Goal: Task Accomplishment & Management: Use online tool/utility

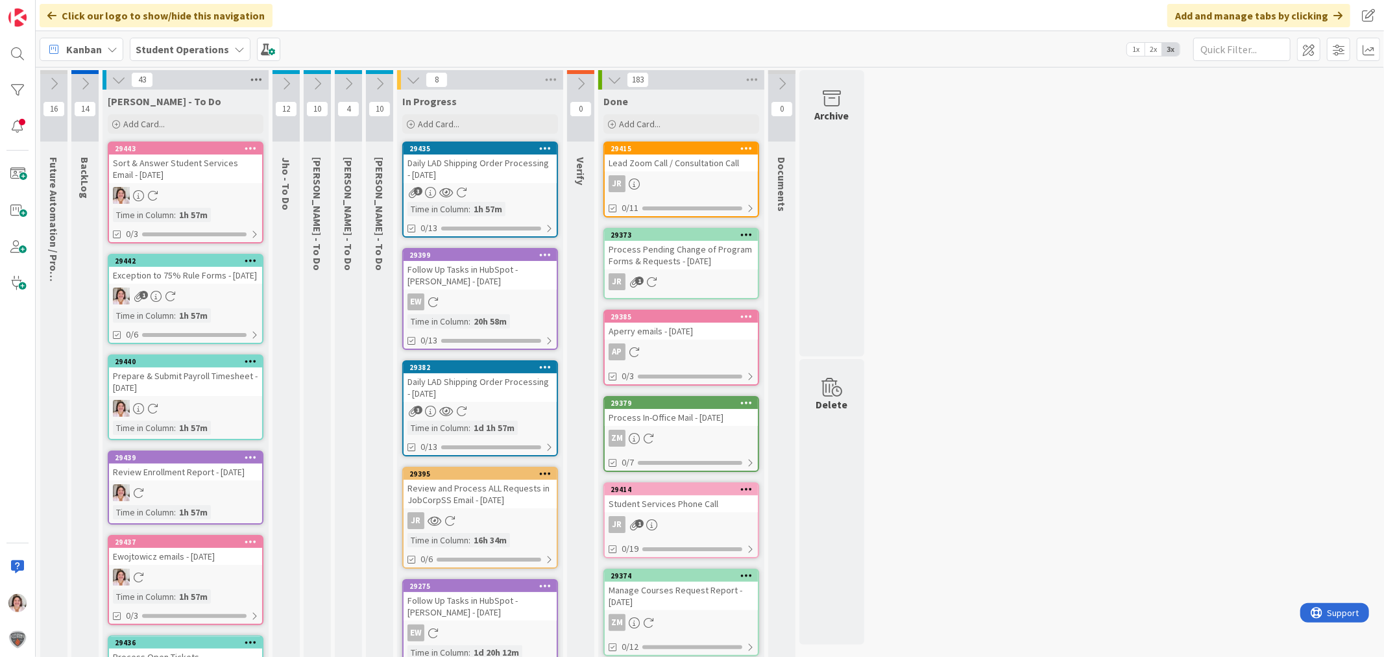
click at [261, 82] on icon at bounding box center [256, 79] width 17 height 19
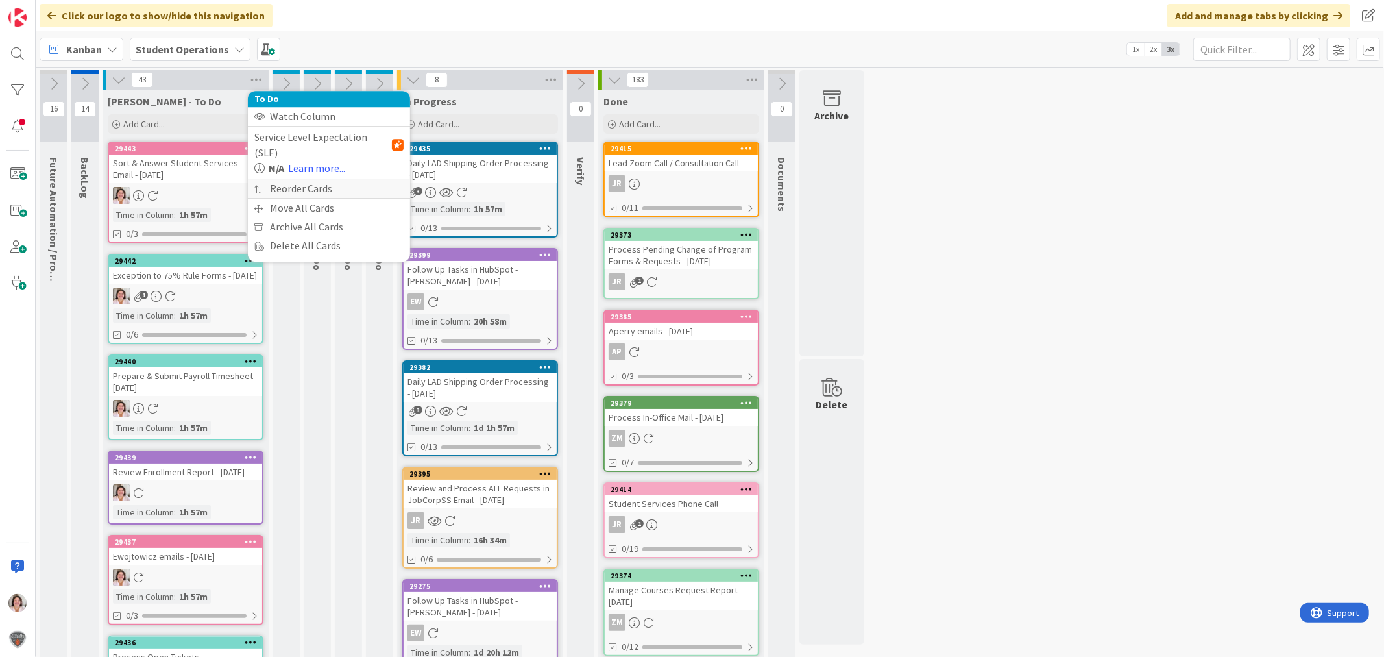
click at [301, 179] on div "Reorder Cards" at bounding box center [329, 188] width 162 height 19
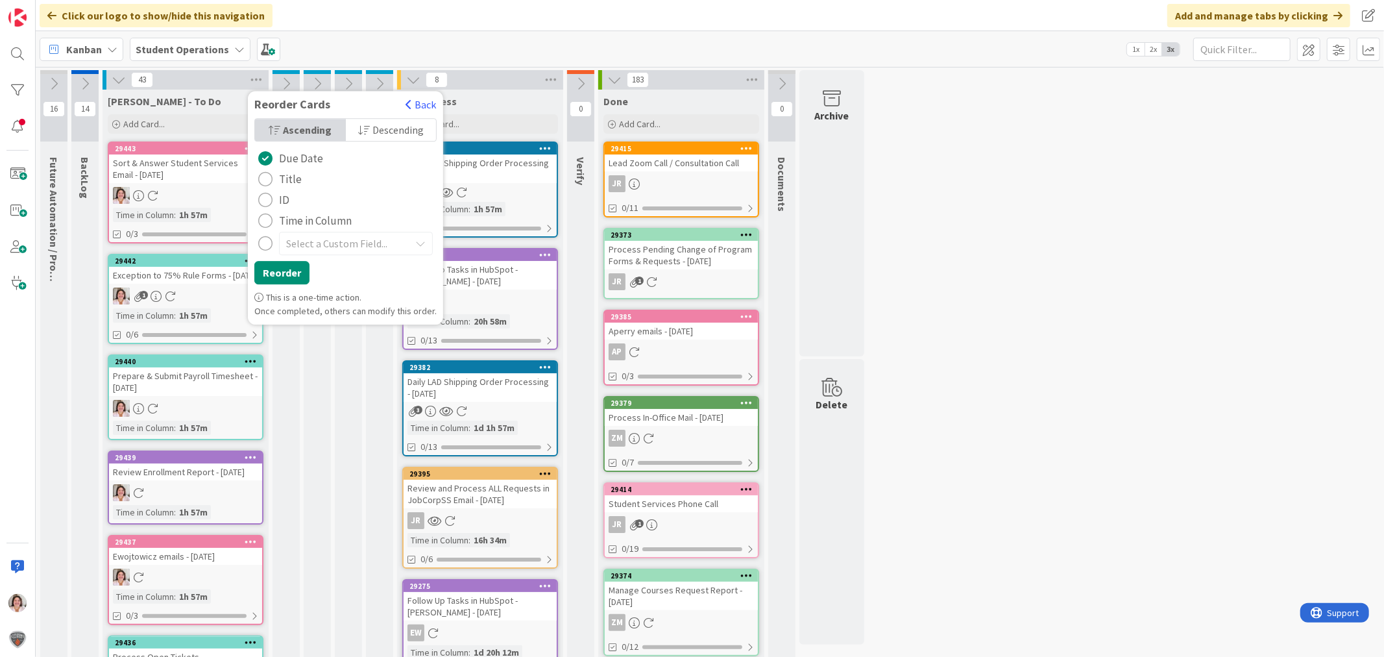
click at [287, 183] on span "Title" at bounding box center [290, 178] width 23 height 19
click at [271, 280] on button "Reorder" at bounding box center [281, 272] width 55 height 23
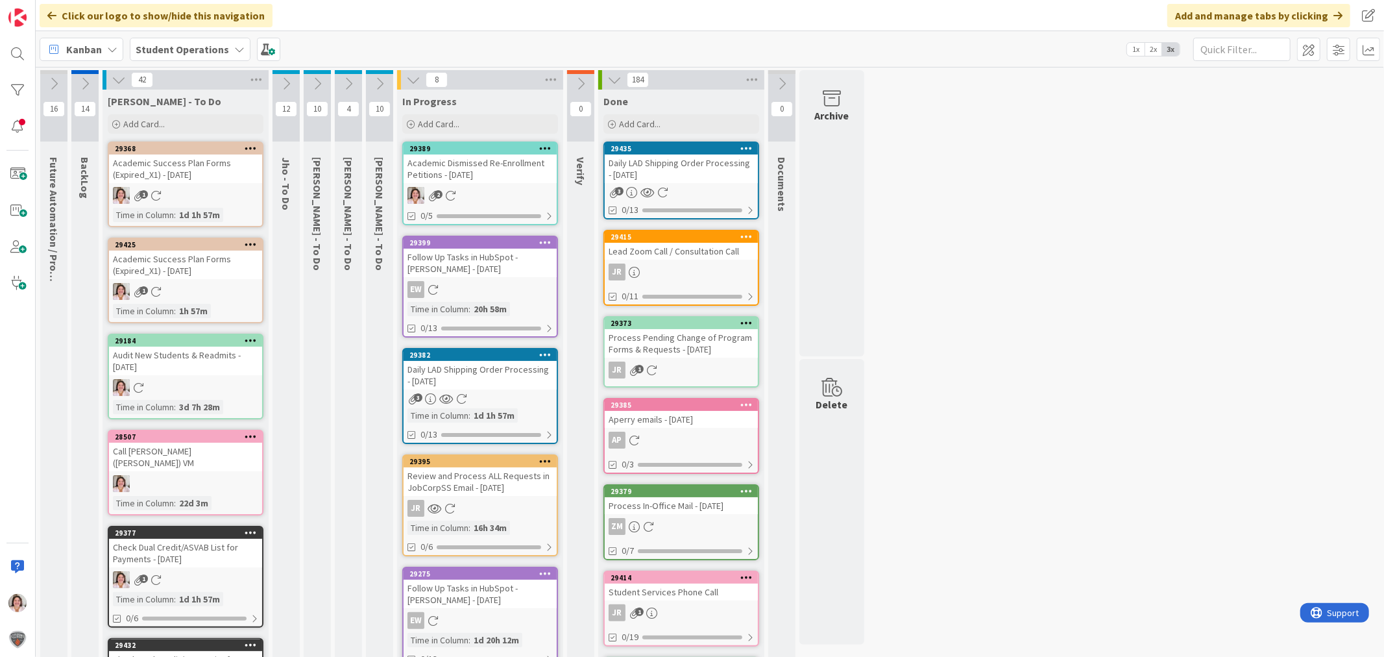
click at [349, 84] on icon at bounding box center [348, 84] width 14 height 14
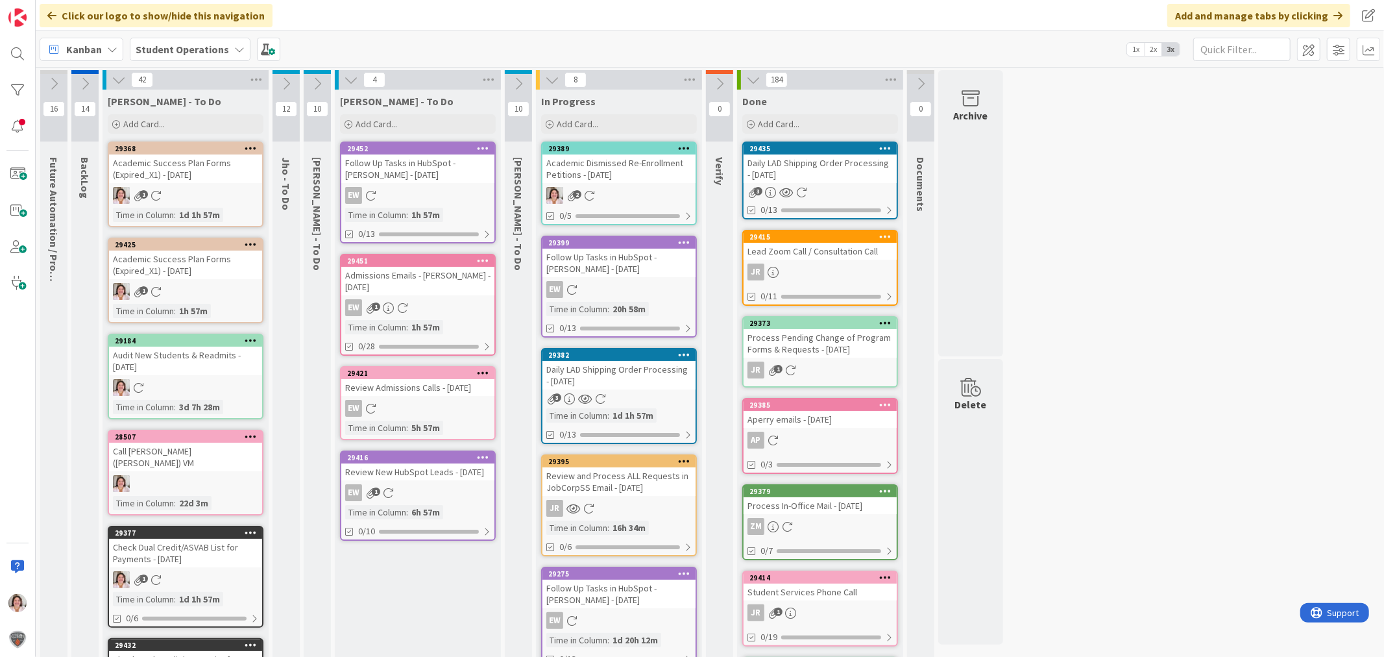
click at [349, 84] on icon at bounding box center [351, 80] width 14 height 14
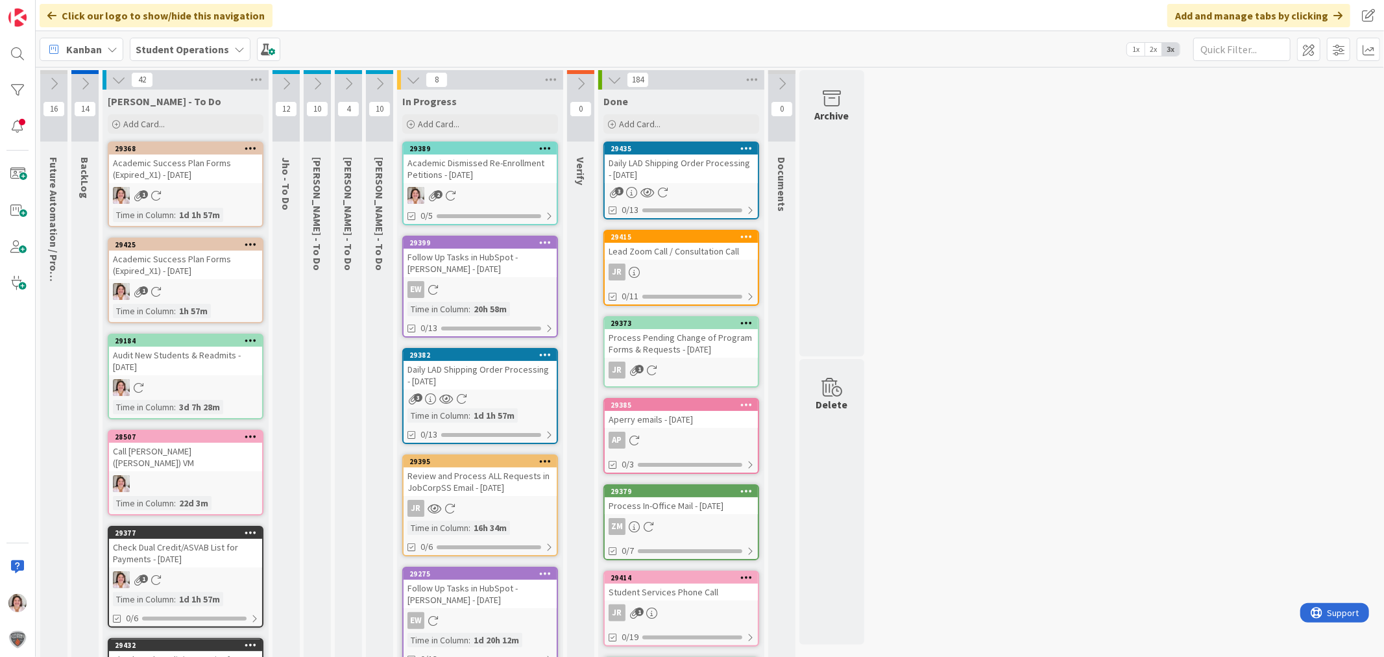
click at [383, 79] on icon at bounding box center [379, 84] width 14 height 14
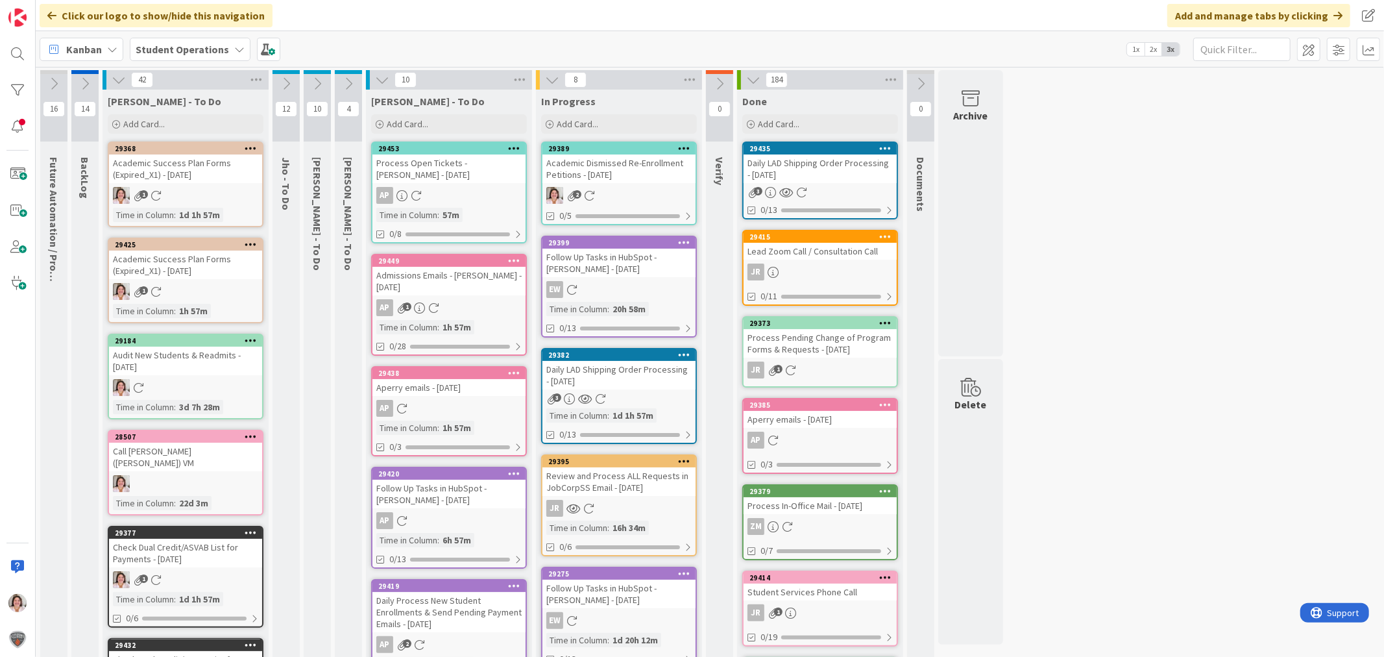
click at [383, 79] on icon at bounding box center [382, 80] width 14 height 14
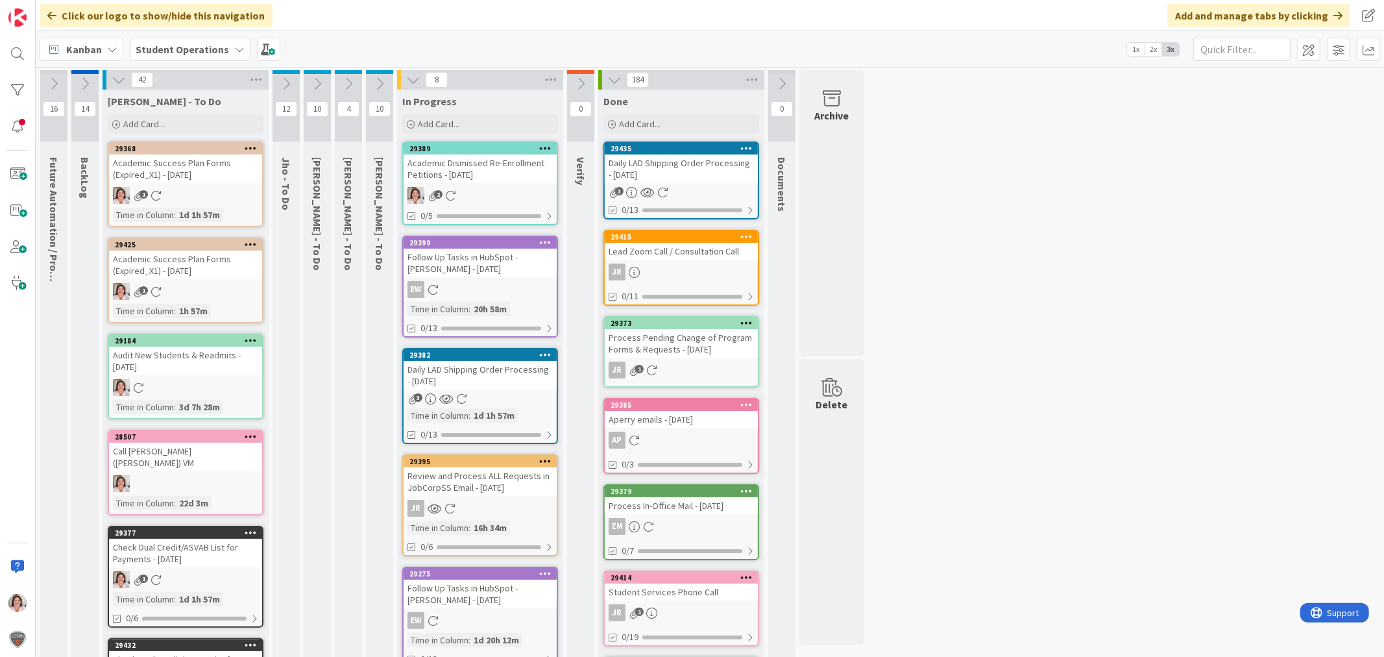
click at [474, 184] on div "29389 Academic Dismissed Re-Enrollment Petitions - 10/09/2025 2 0/5" at bounding box center [480, 183] width 156 height 84
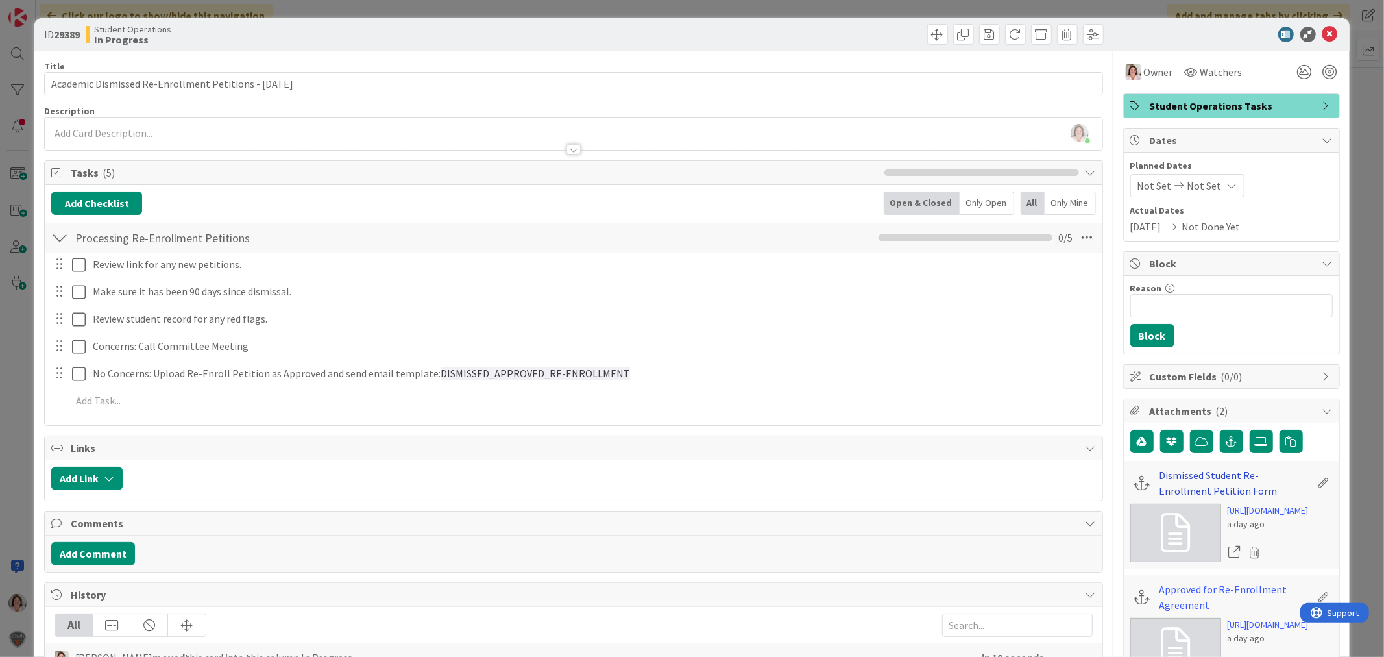
click at [1195, 472] on link "Dismissed Student Re-Enrollment Petition Form" at bounding box center [1235, 482] width 151 height 31
click at [1322, 40] on icon at bounding box center [1330, 35] width 16 height 16
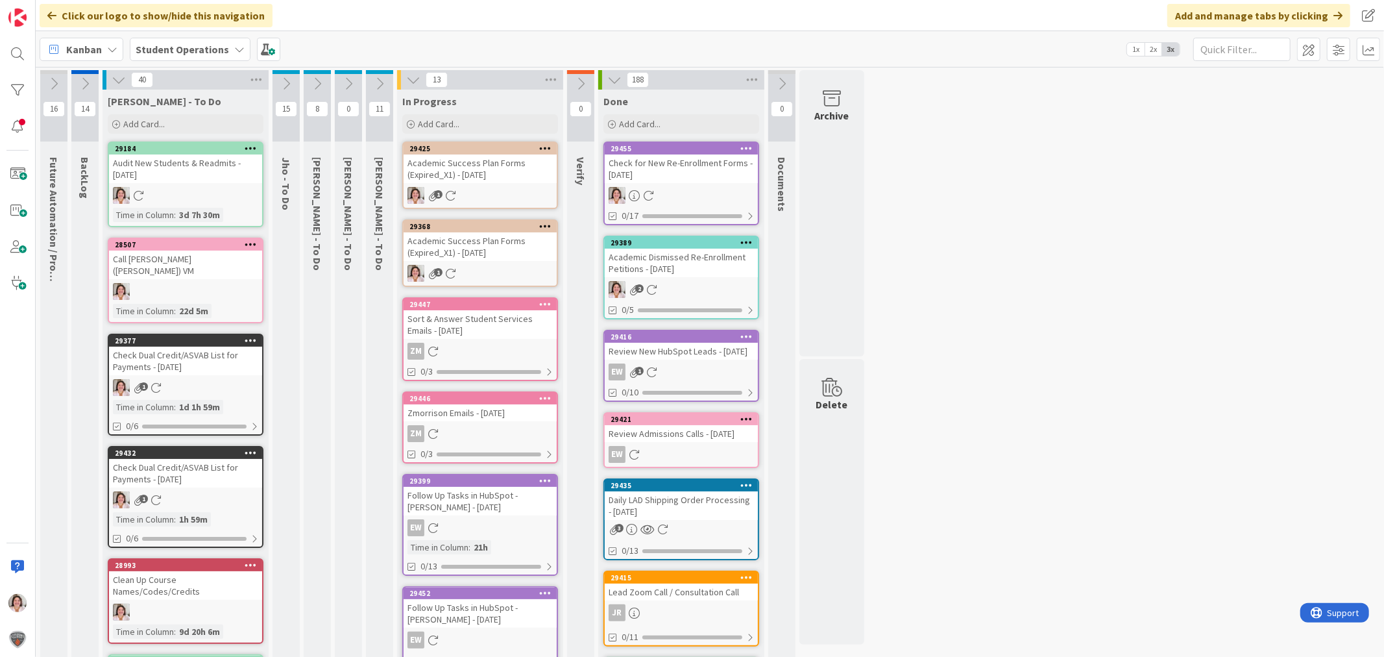
click at [468, 171] on div "Academic Success Plan Forms (Expired_X1) - [DATE]" at bounding box center [480, 168] width 153 height 29
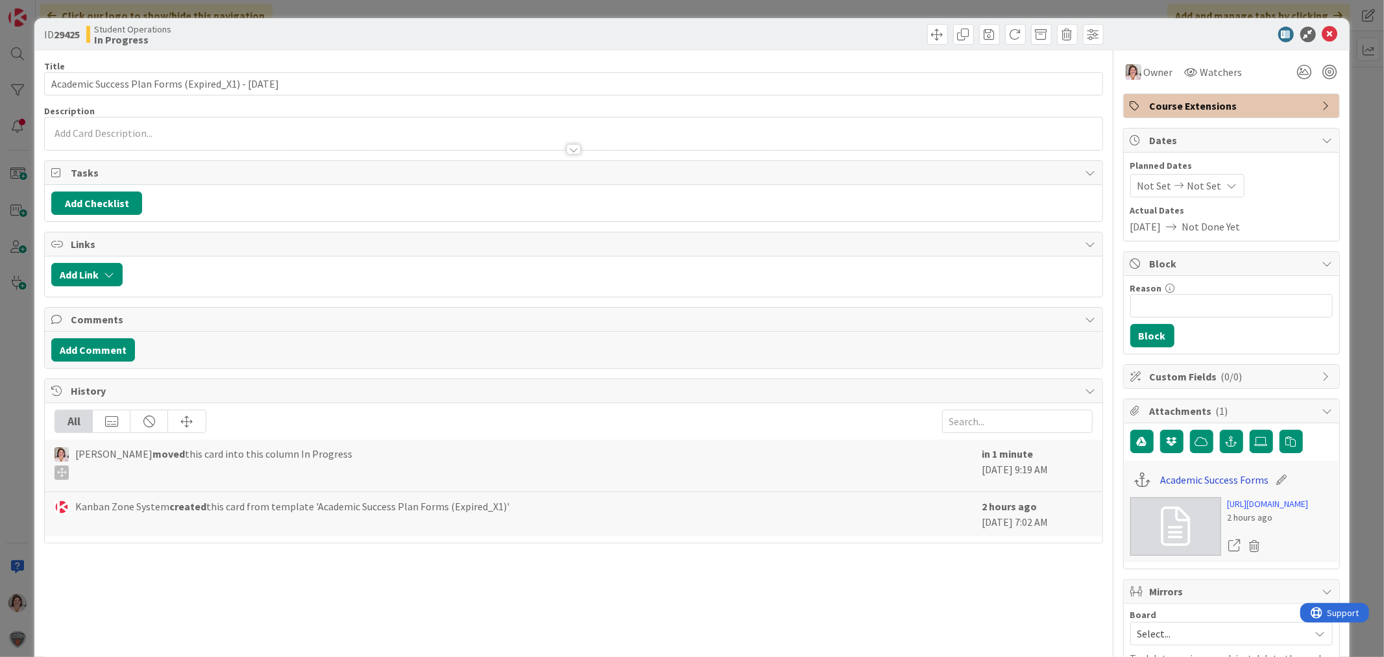
click at [1198, 481] on link "Academic Success Forms" at bounding box center [1214, 480] width 108 height 16
click at [1322, 34] on icon at bounding box center [1330, 35] width 16 height 16
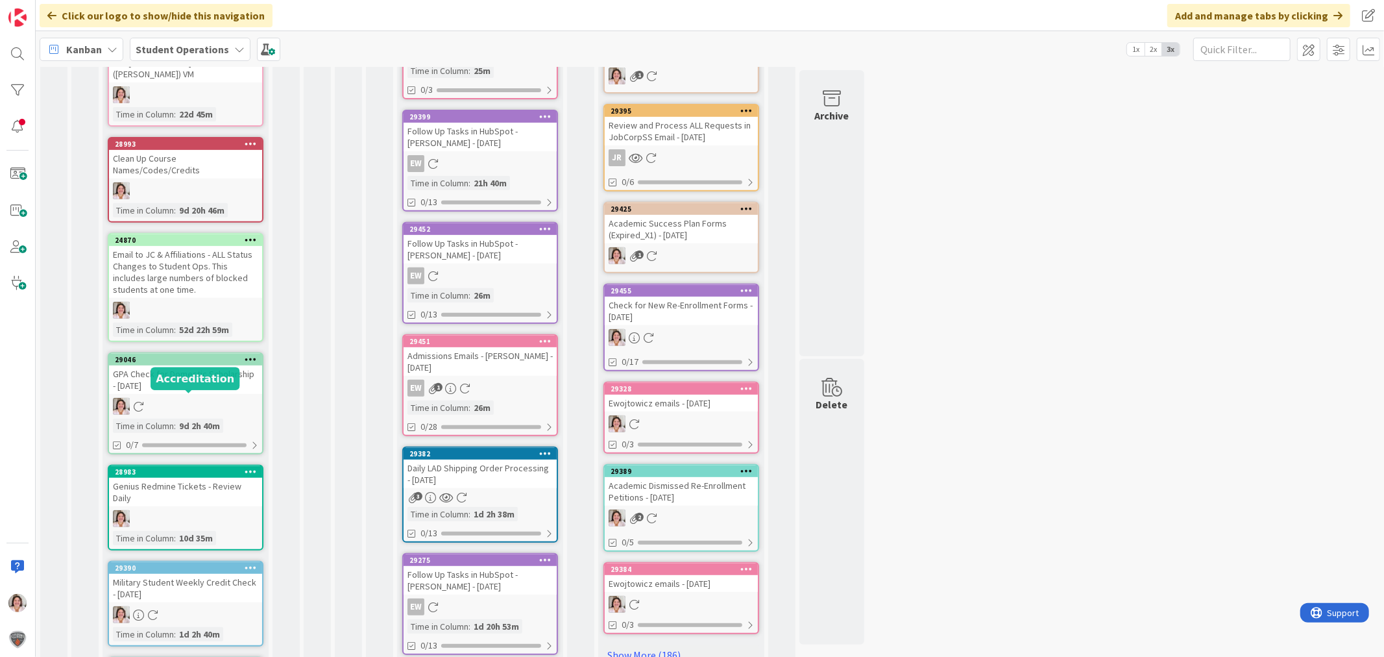
scroll to position [504, 0]
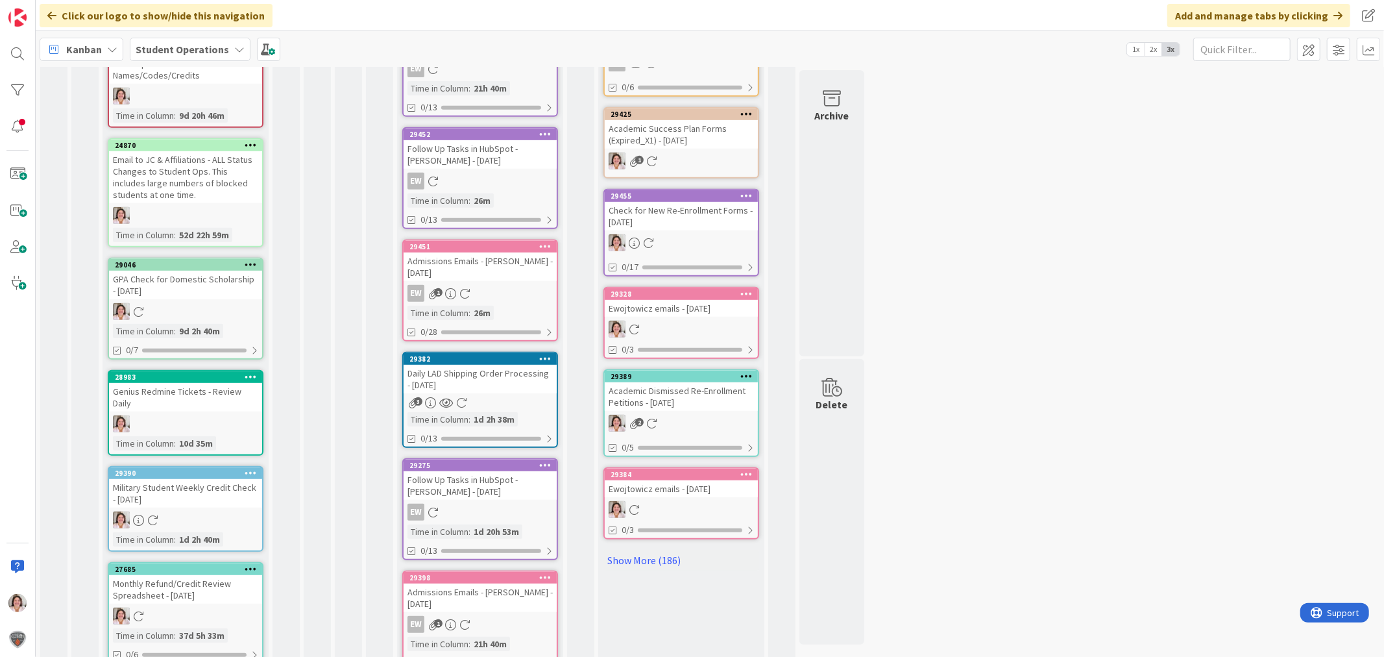
click at [252, 468] on icon at bounding box center [251, 472] width 12 height 9
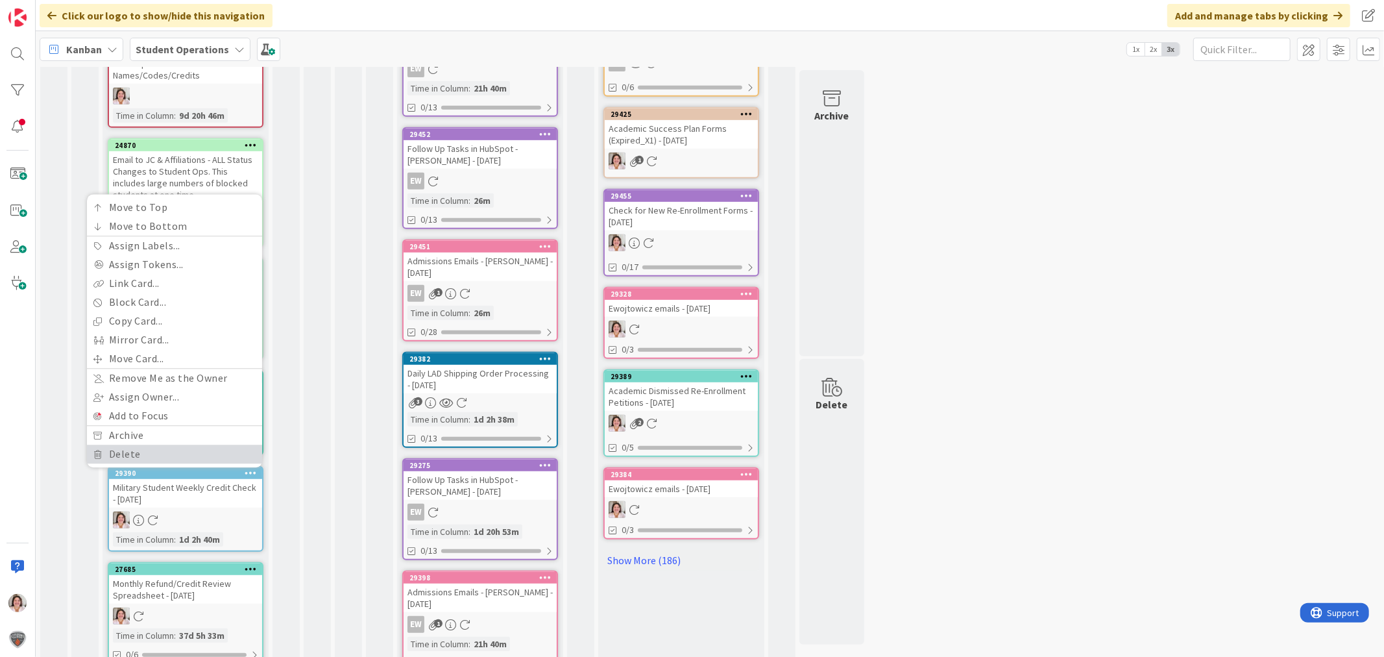
click at [165, 444] on link "Delete" at bounding box center [174, 453] width 175 height 19
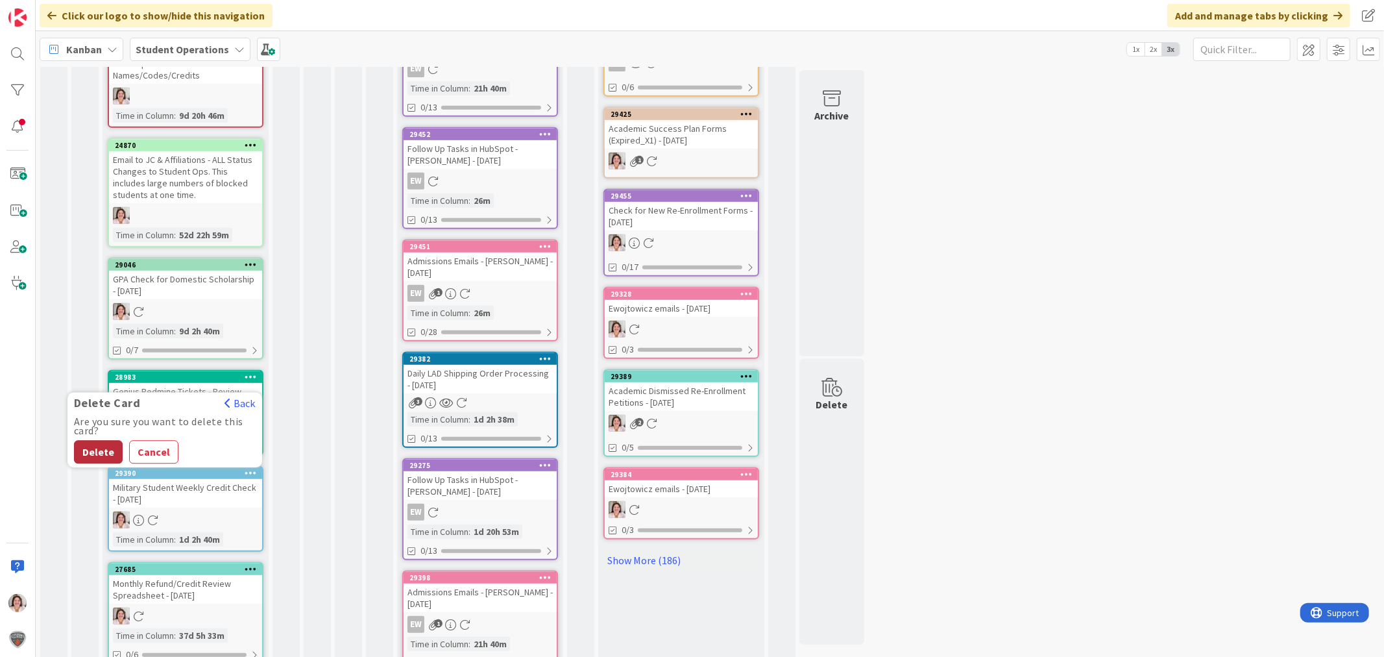
click at [104, 440] on button "Delete" at bounding box center [98, 451] width 49 height 23
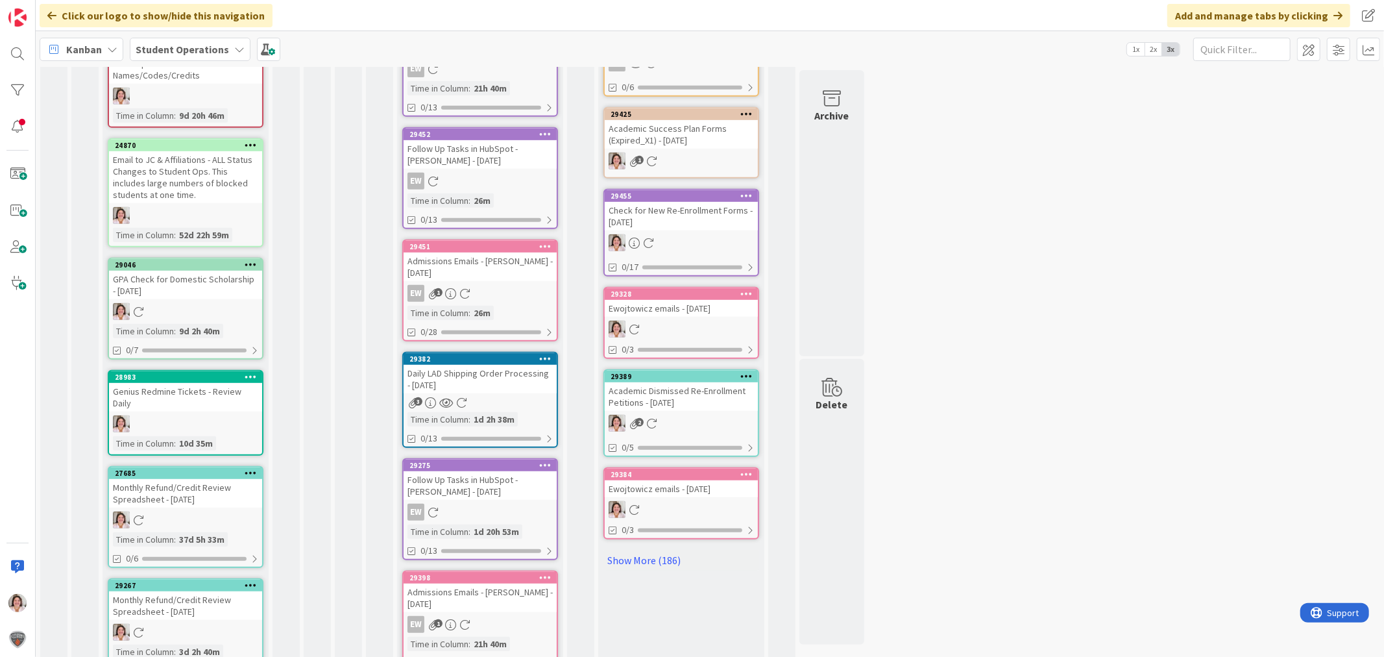
scroll to position [543, 0]
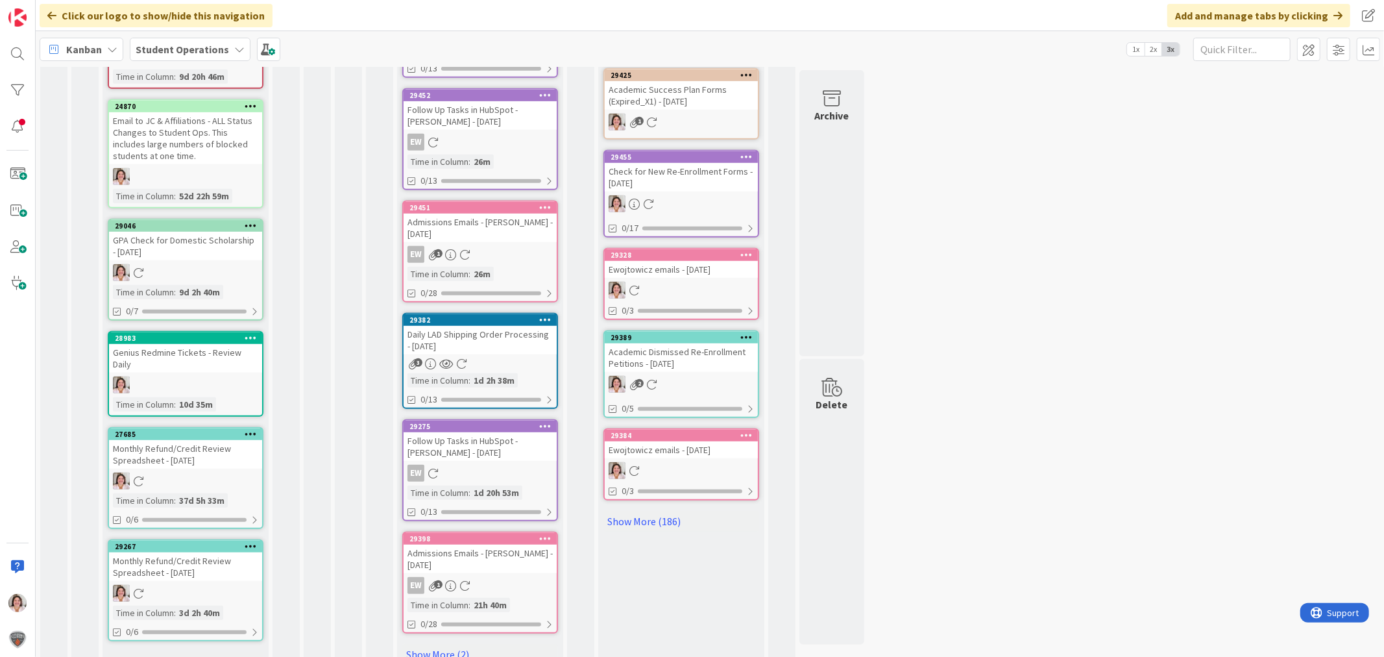
click at [151, 651] on link "Show More (23)" at bounding box center [186, 661] width 156 height 21
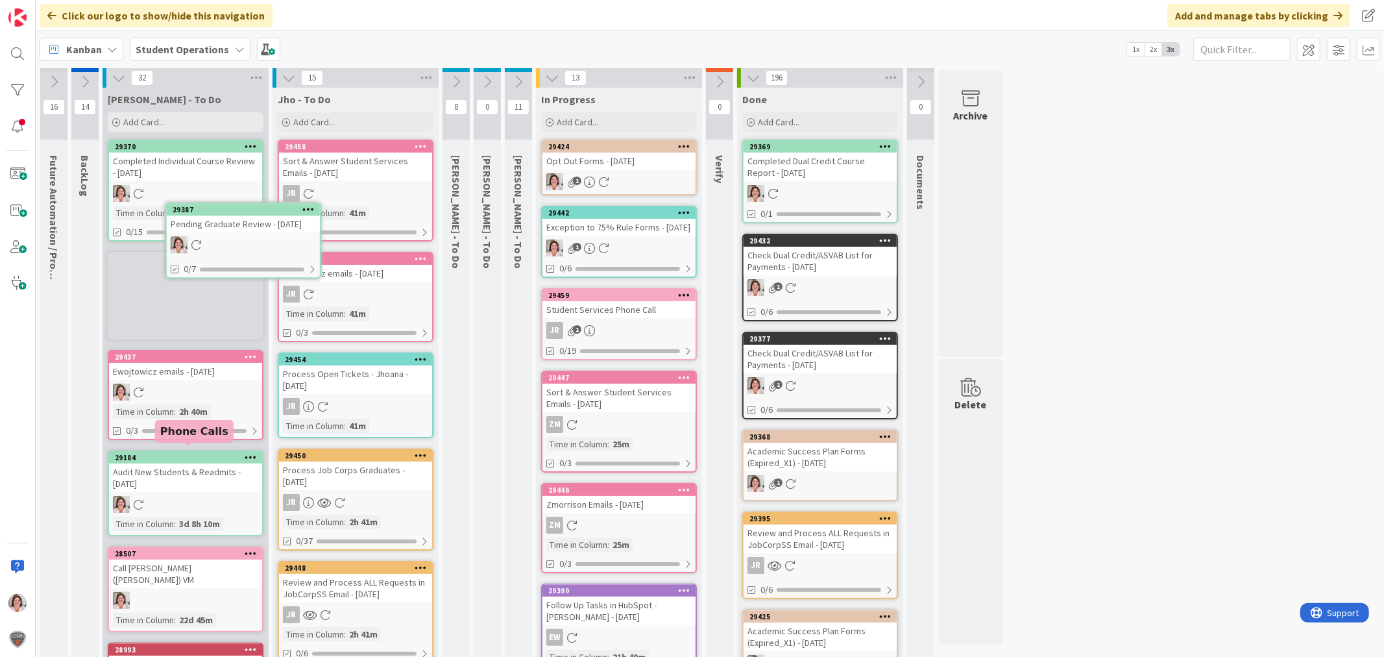
scroll to position [0, 0]
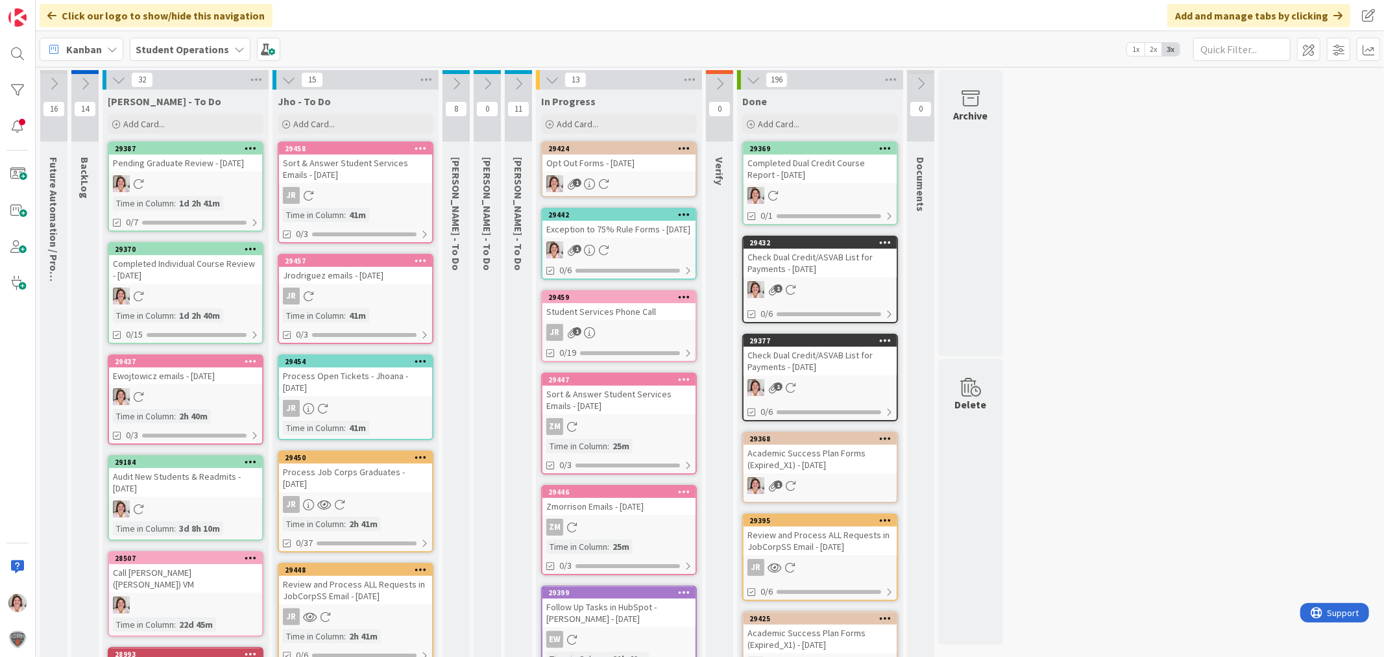
click at [286, 84] on icon at bounding box center [289, 80] width 14 height 14
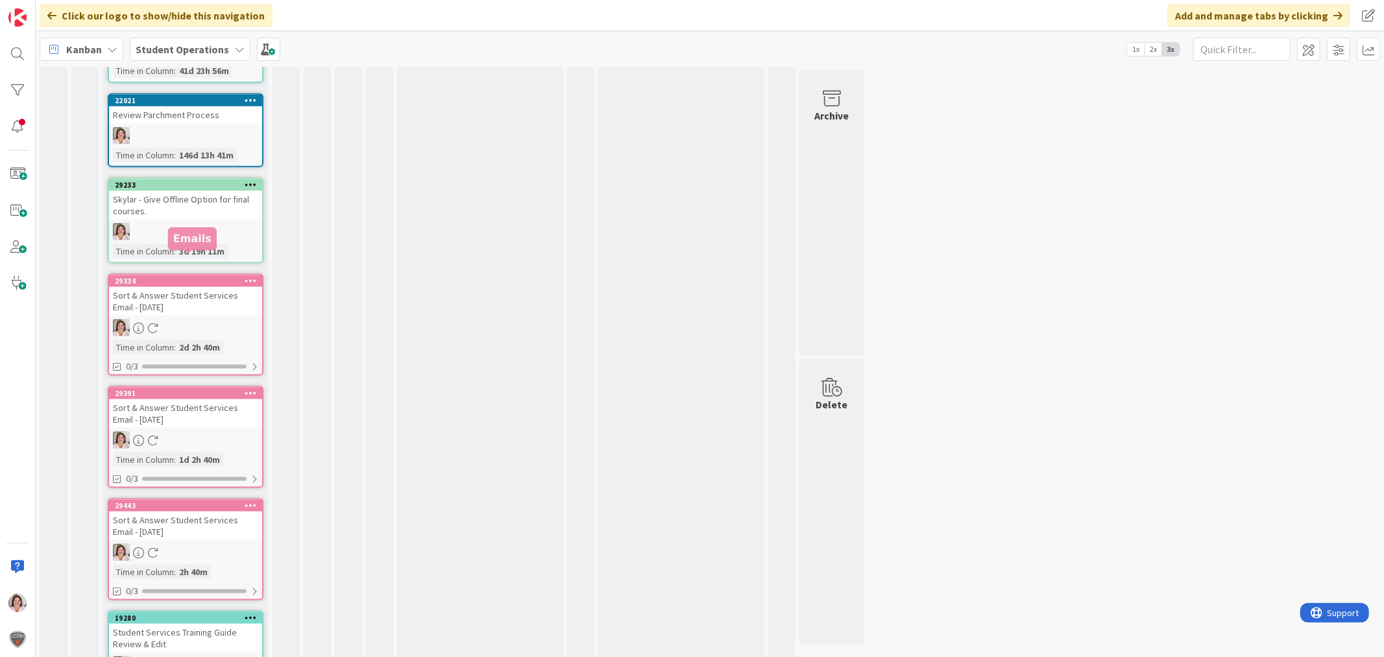
scroll to position [1514, 0]
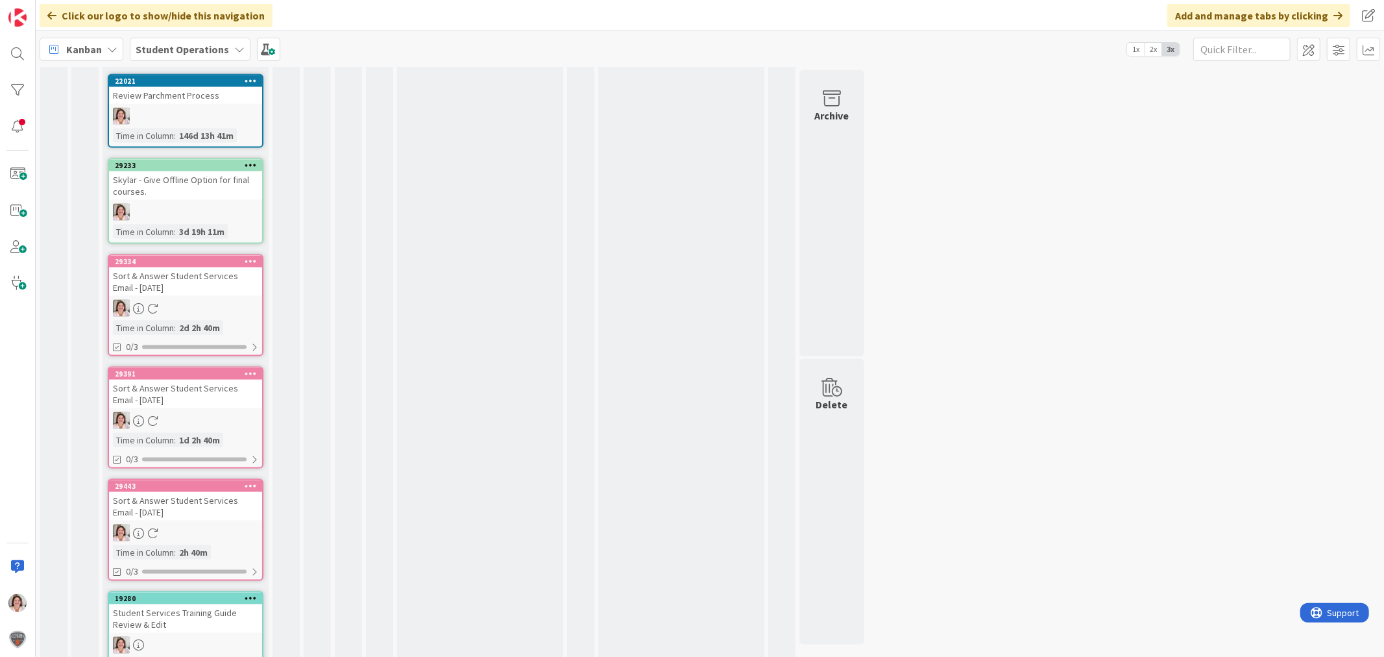
click at [248, 369] on icon at bounding box center [251, 373] width 12 height 9
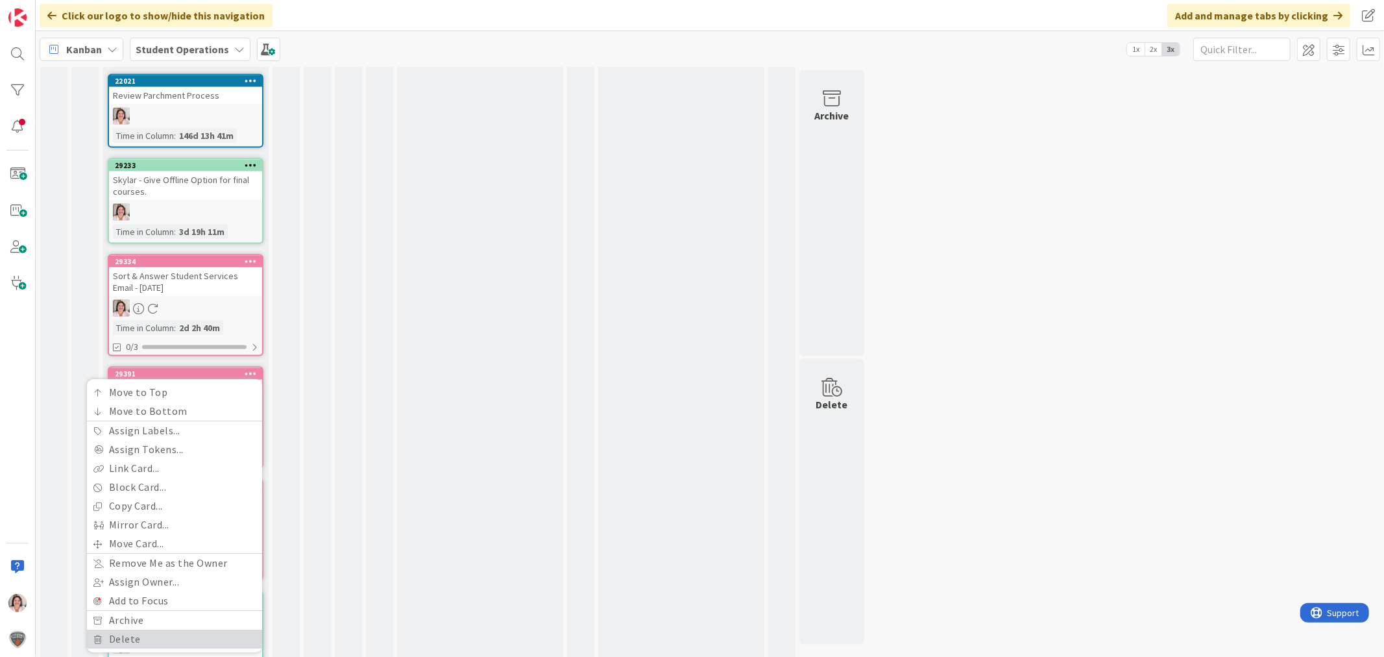
click at [169, 630] on link "Delete" at bounding box center [174, 639] width 175 height 19
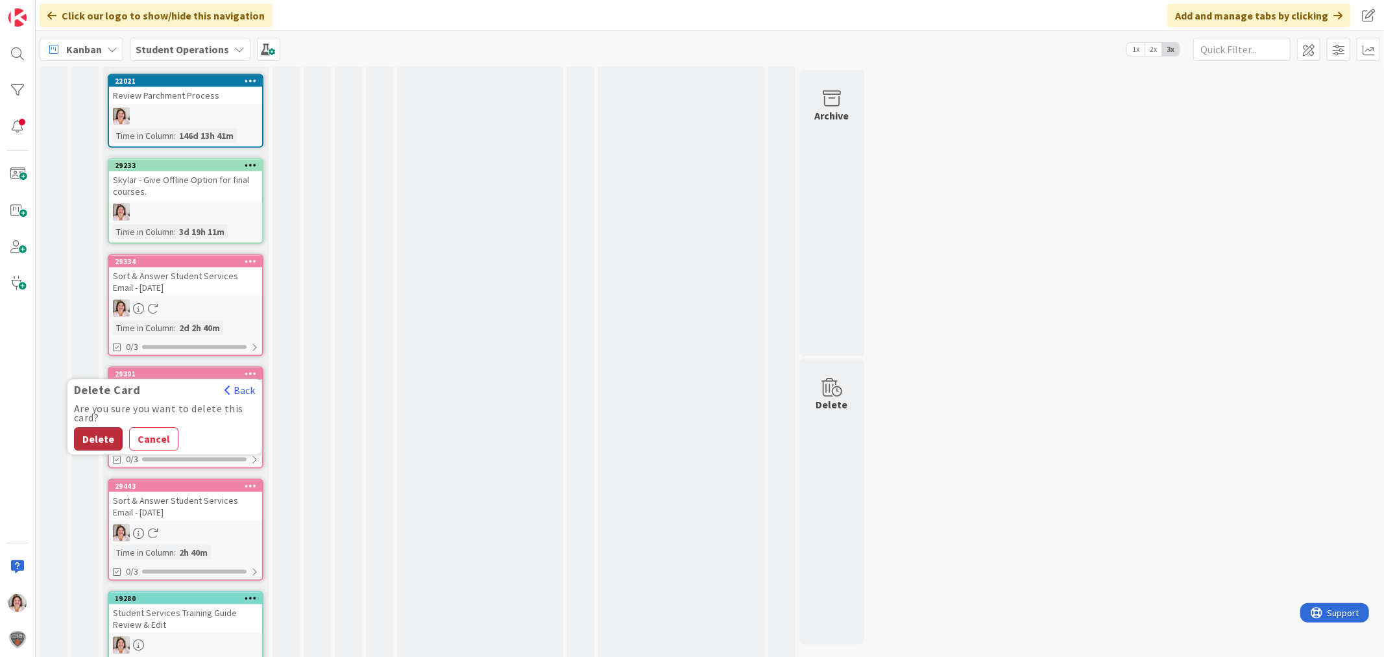
click at [91, 428] on button "Delete" at bounding box center [98, 439] width 49 height 23
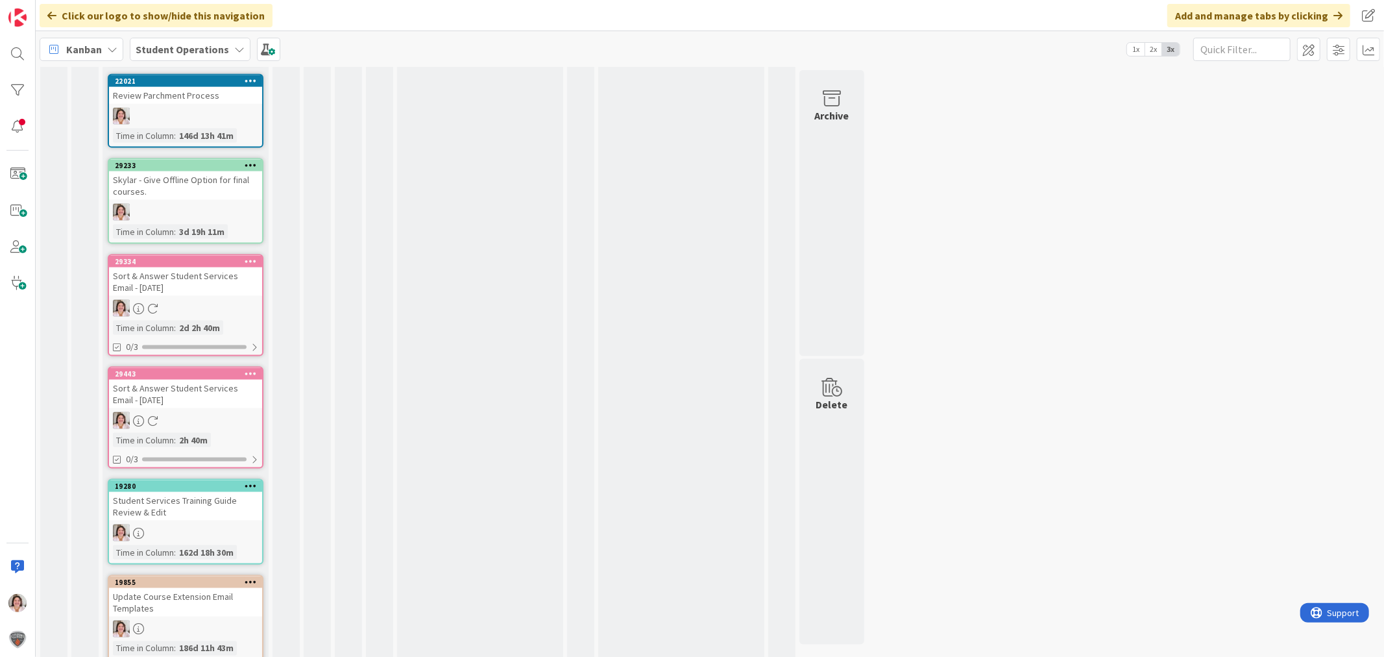
click at [247, 256] on icon at bounding box center [251, 260] width 12 height 9
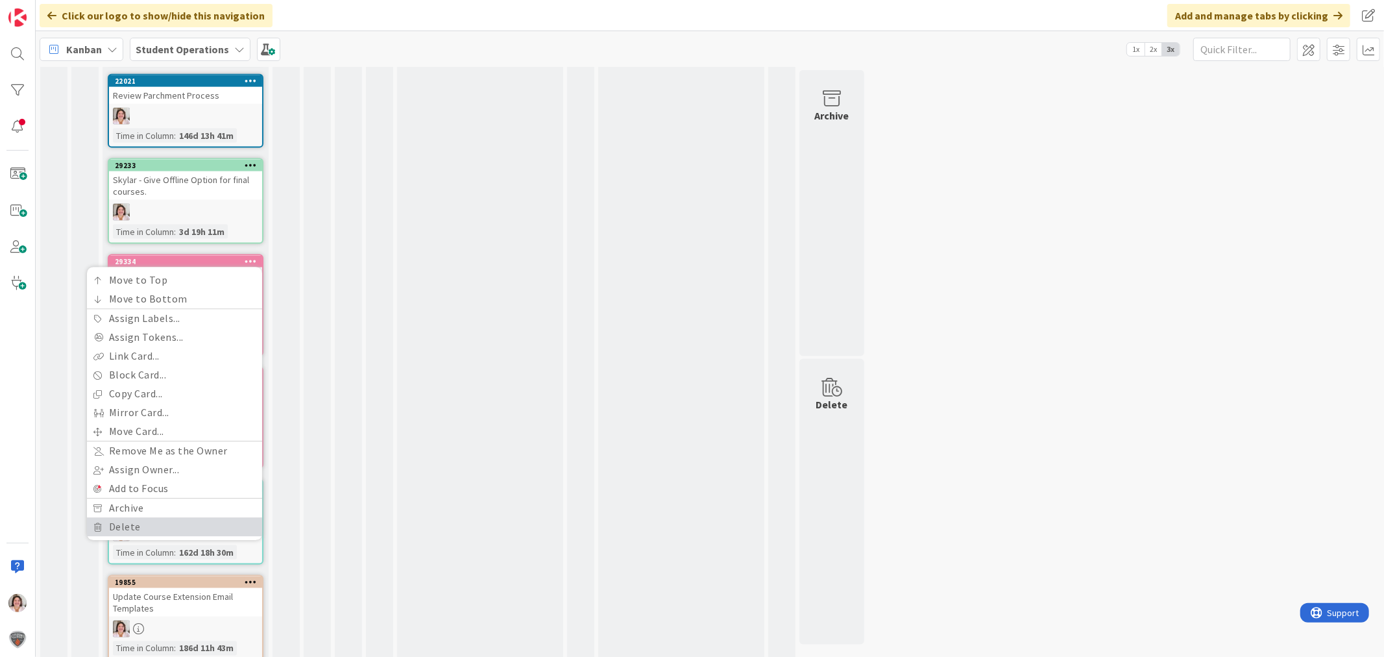
click at [119, 518] on link "Delete" at bounding box center [174, 527] width 175 height 19
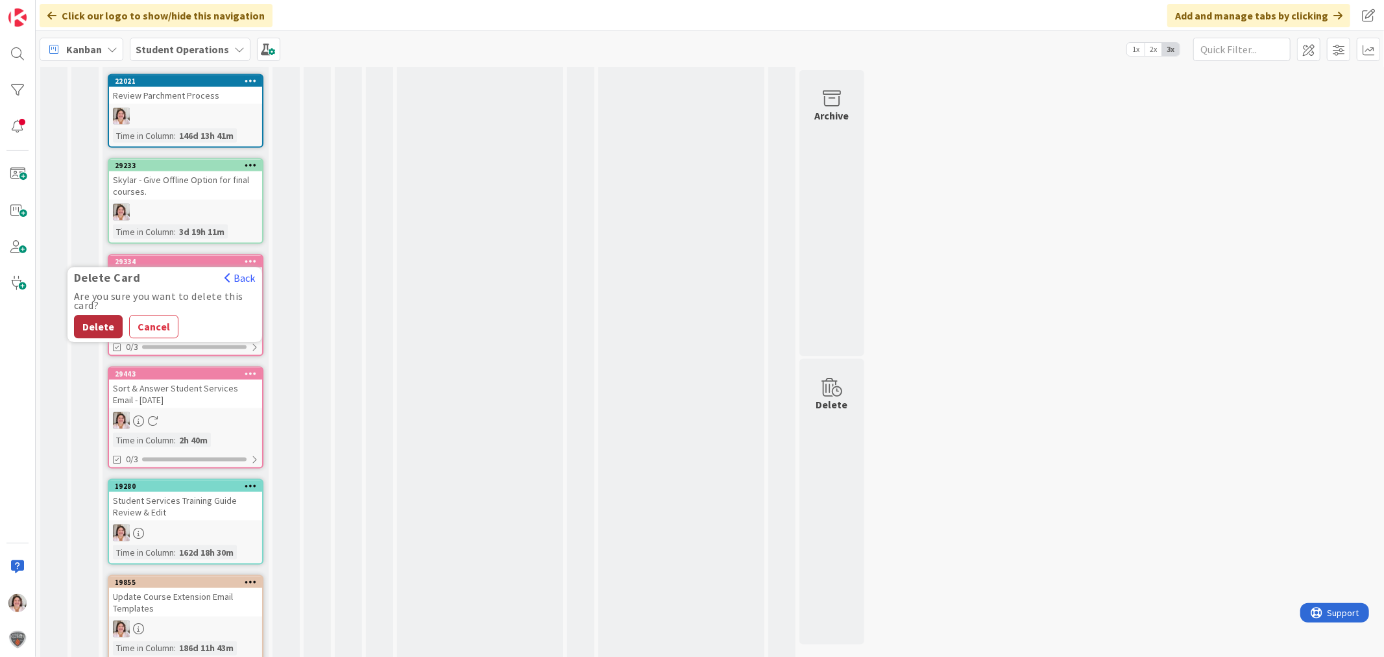
click at [94, 315] on button "Delete" at bounding box center [98, 326] width 49 height 23
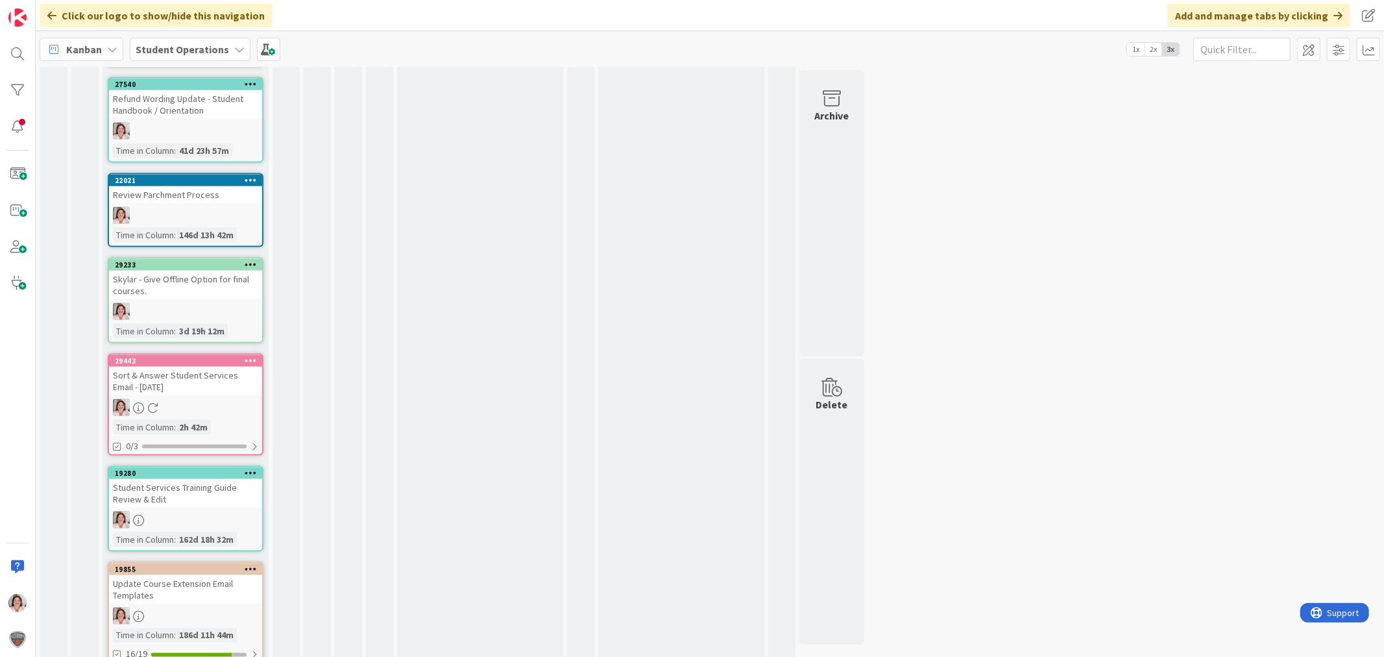
scroll to position [1617, 0]
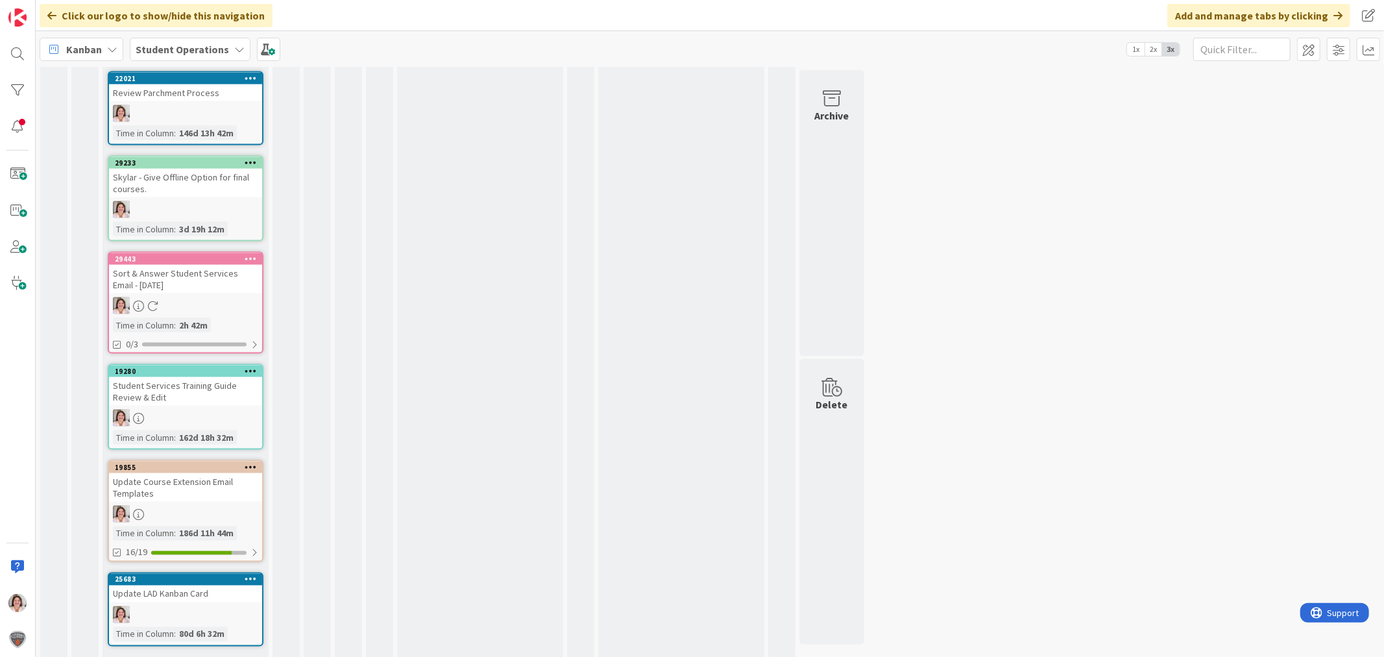
click at [153, 656] on link "Show Less (11)" at bounding box center [186, 667] width 156 height 21
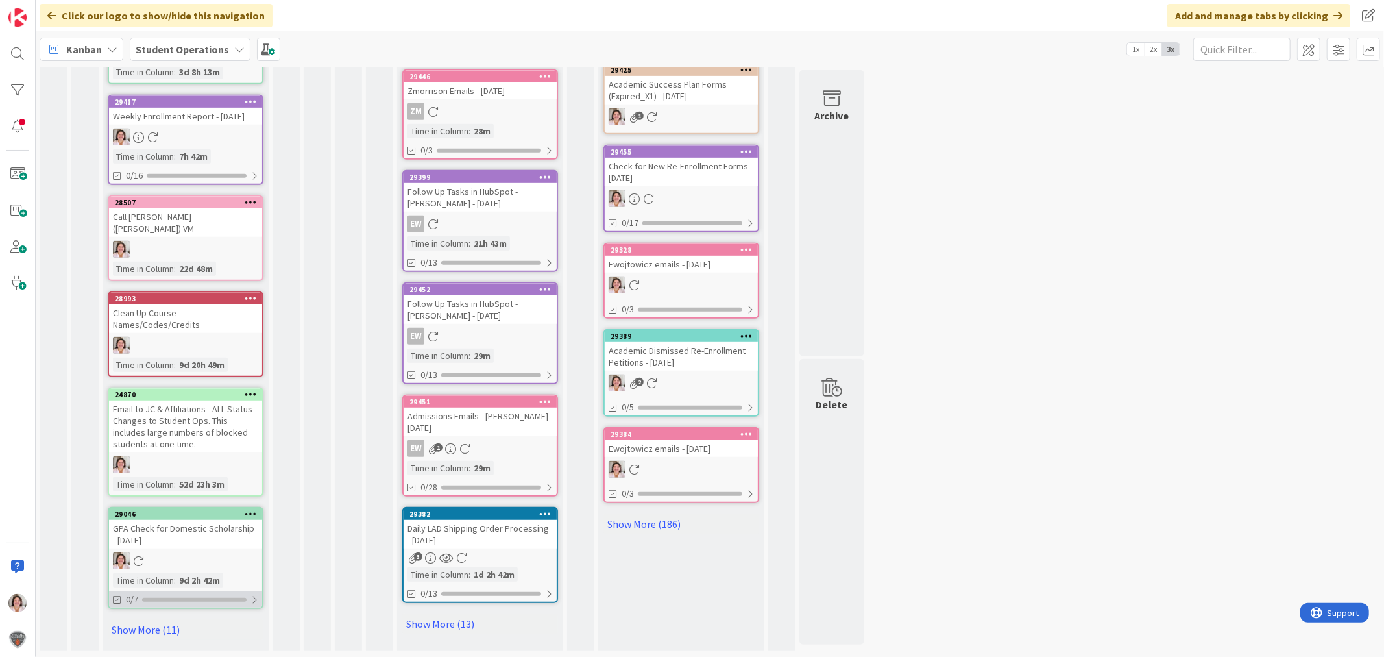
scroll to position [540, 0]
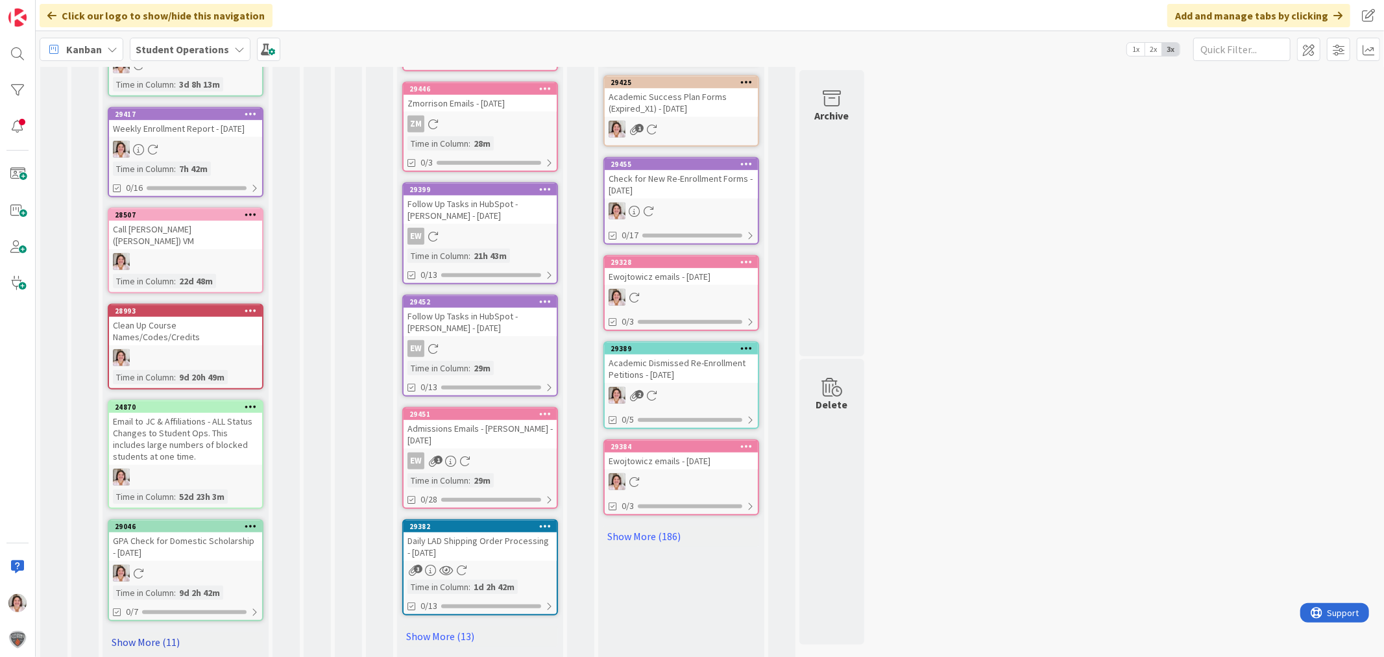
click at [144, 631] on link "Show More (11)" at bounding box center [186, 641] width 156 height 21
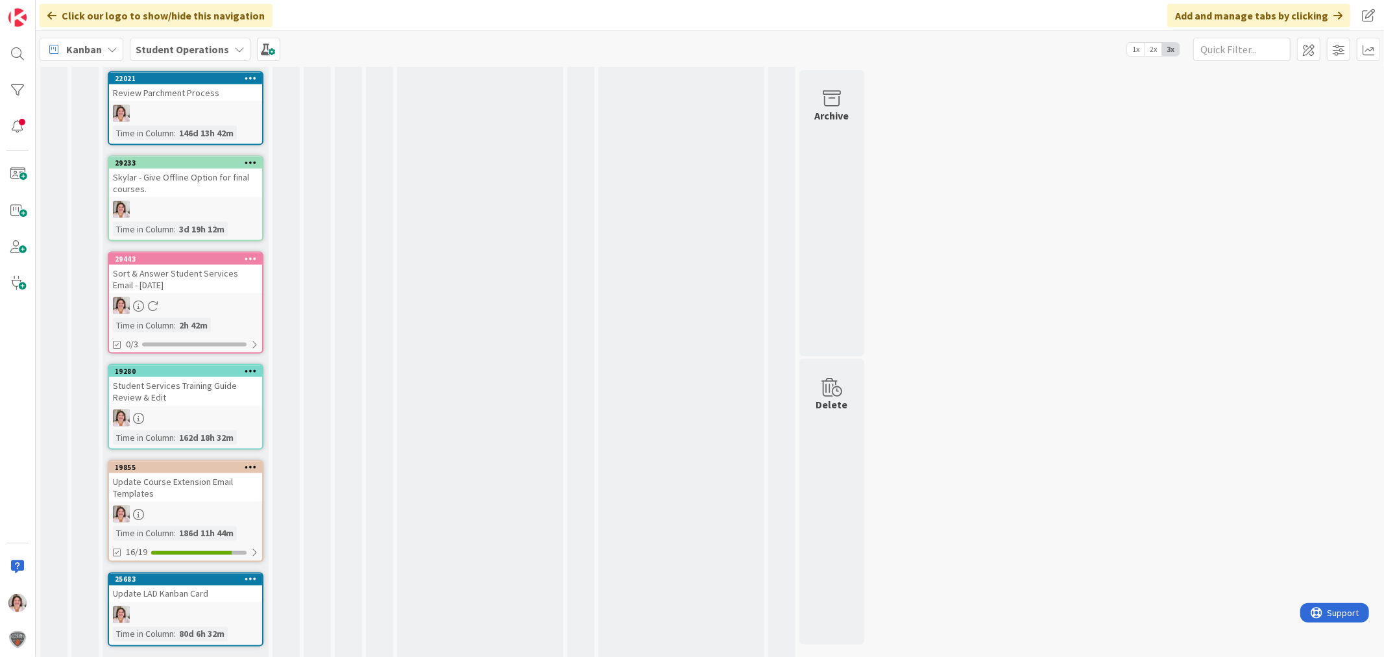
click at [144, 656] on link "Show Less (11)" at bounding box center [186, 667] width 156 height 21
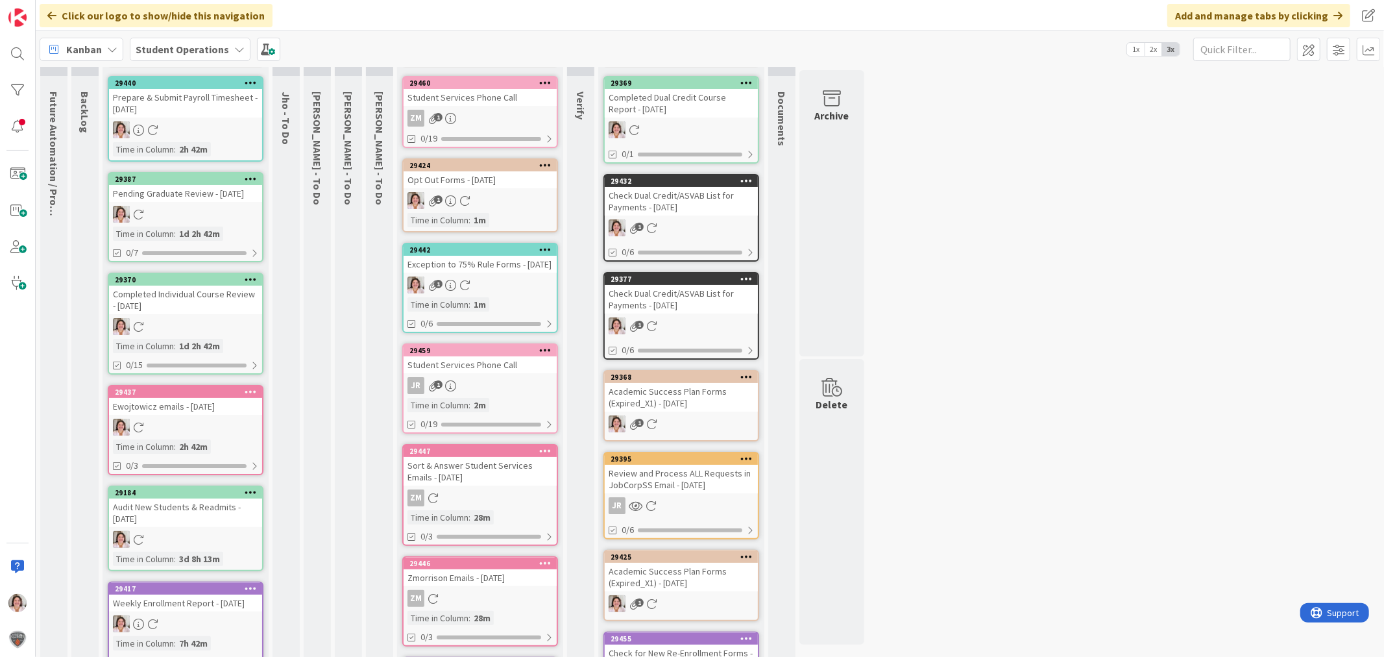
scroll to position [0, 0]
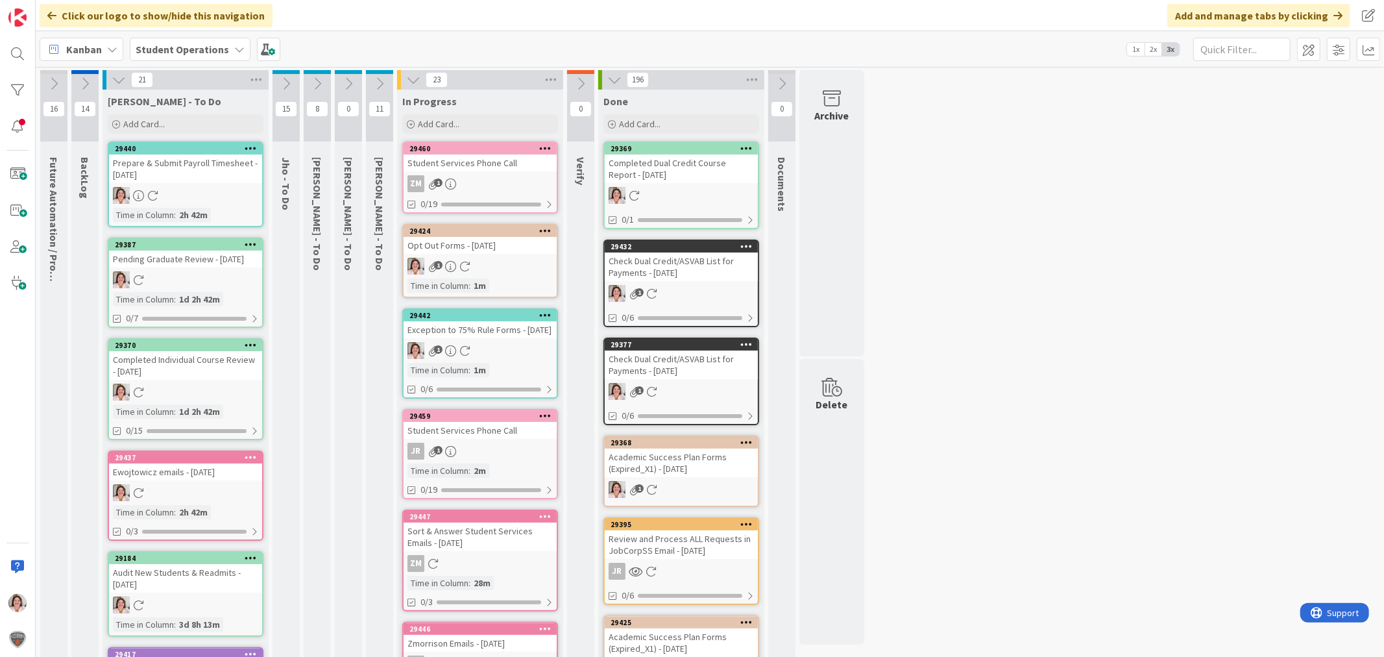
click at [489, 262] on div "1" at bounding box center [480, 266] width 153 height 17
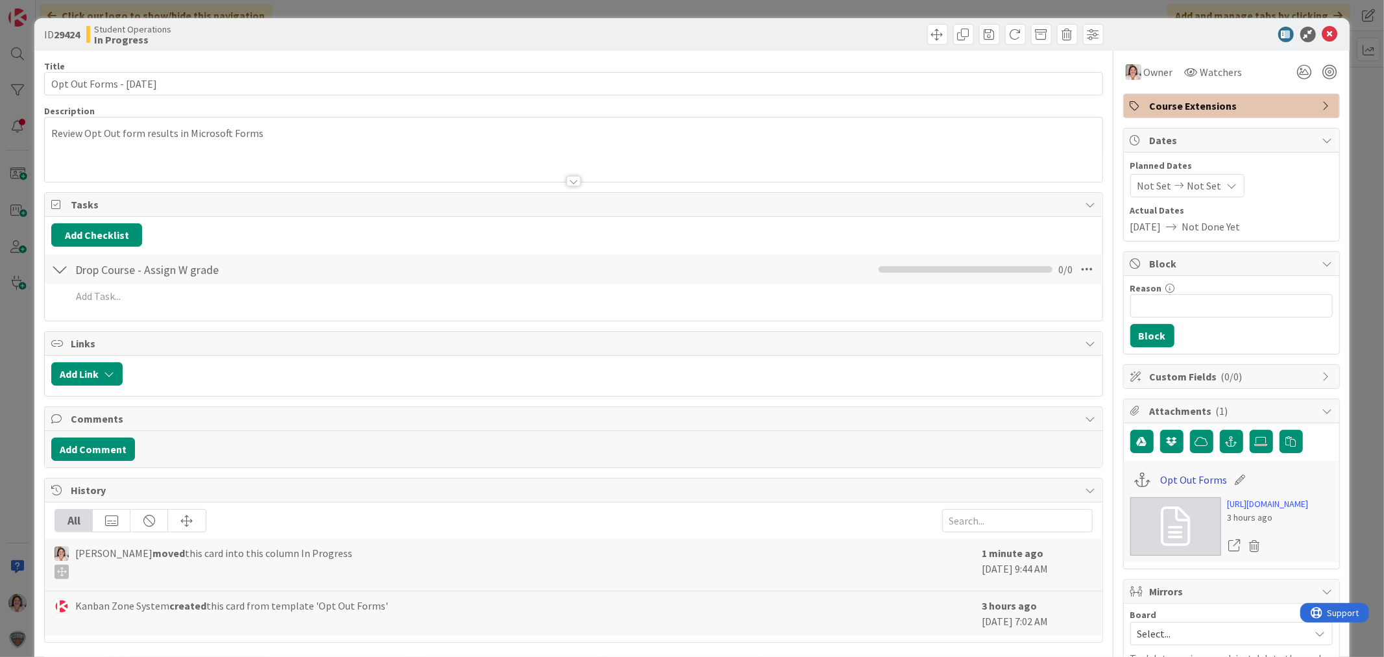
click at [1169, 481] on link "Opt Out Forms" at bounding box center [1193, 480] width 67 height 16
click at [1308, 32] on div at bounding box center [1225, 35] width 230 height 16
click at [1322, 32] on icon at bounding box center [1330, 35] width 16 height 16
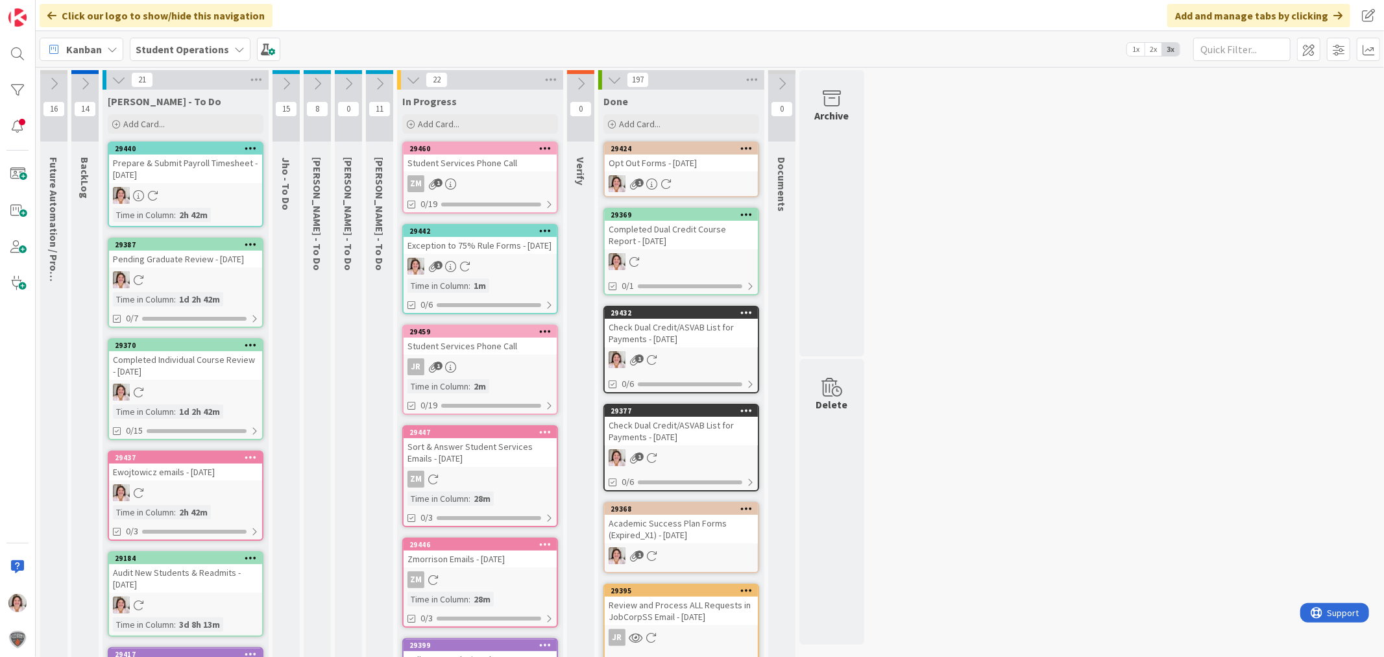
click at [477, 271] on div "1" at bounding box center [480, 266] width 153 height 17
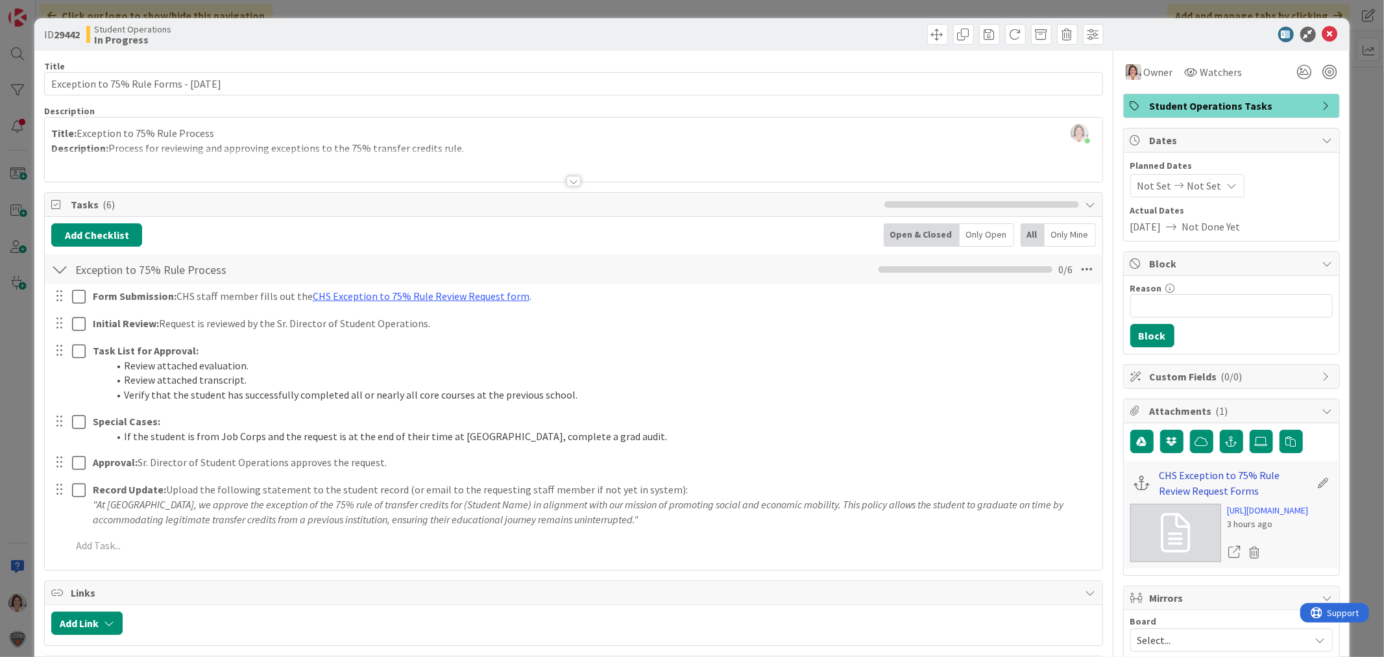
click at [1178, 476] on link "CHS Exception to 75% Rule Review Request Forms" at bounding box center [1235, 482] width 151 height 31
click at [1322, 30] on icon at bounding box center [1330, 35] width 16 height 16
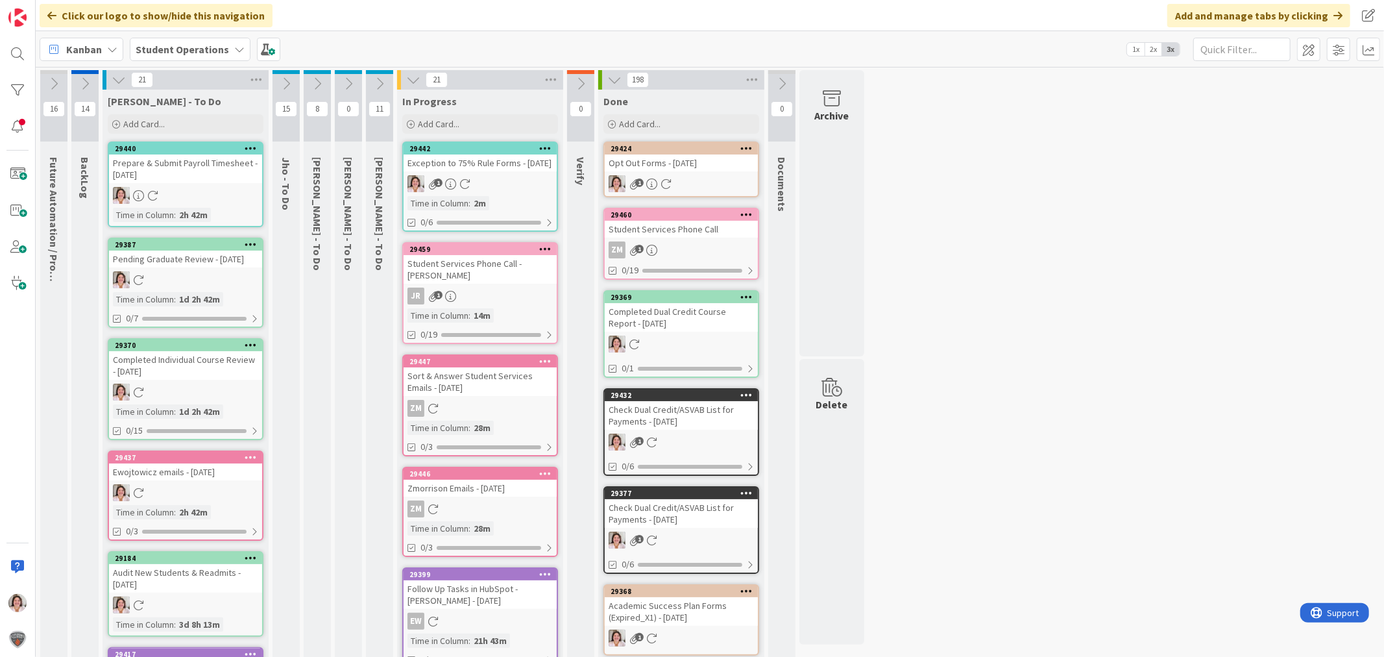
click at [174, 53] on b "Student Operations" at bounding box center [182, 49] width 93 height 13
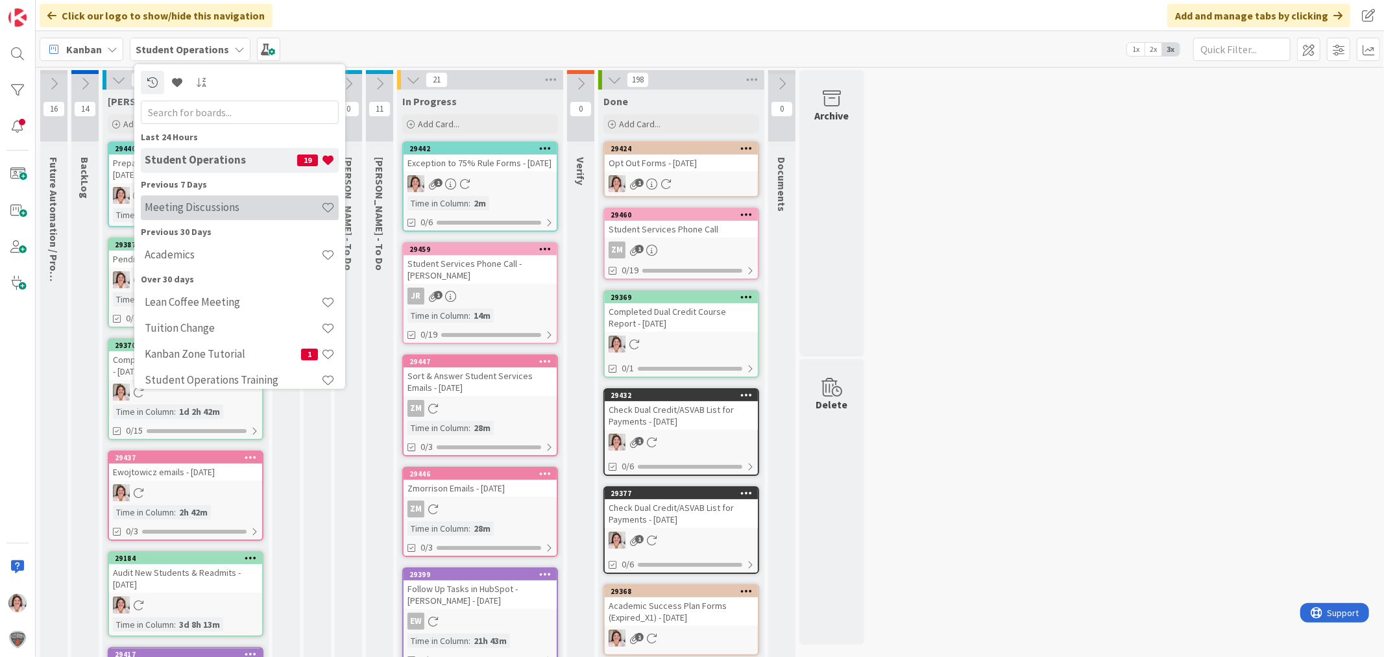
click at [250, 205] on h4 "Meeting Discussions" at bounding box center [233, 206] width 176 height 13
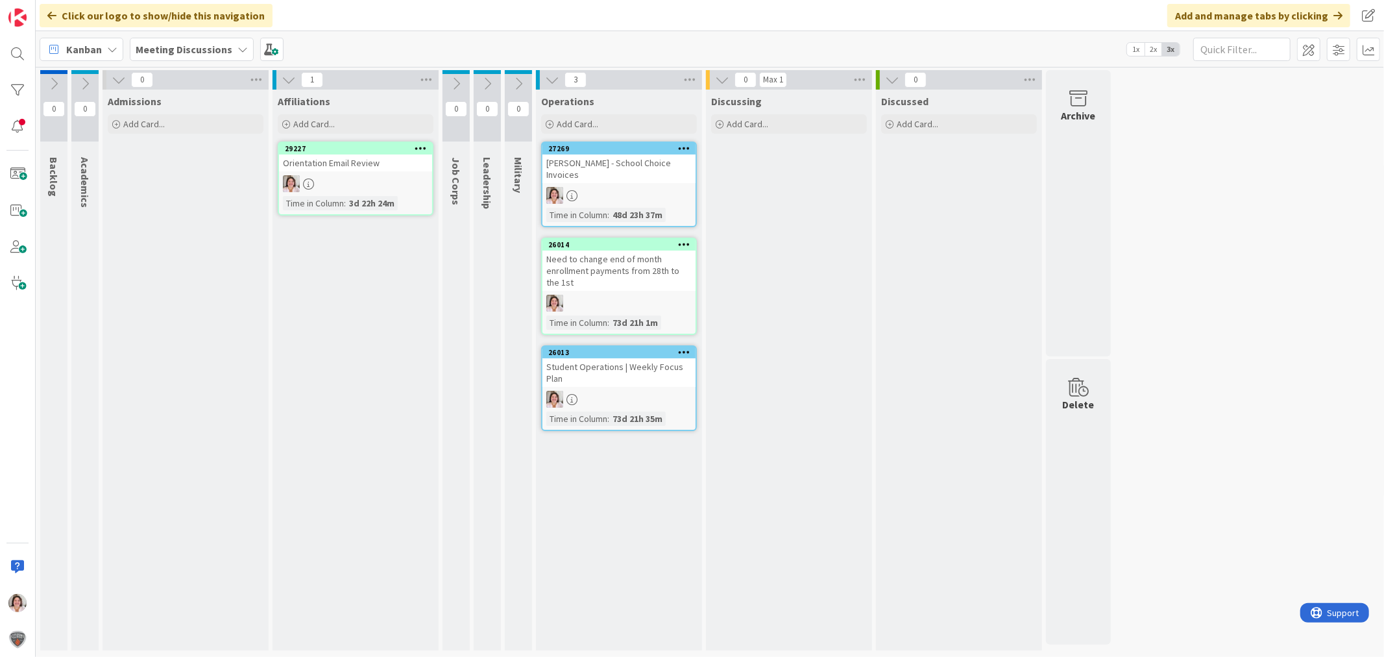
click at [459, 80] on icon at bounding box center [456, 84] width 14 height 14
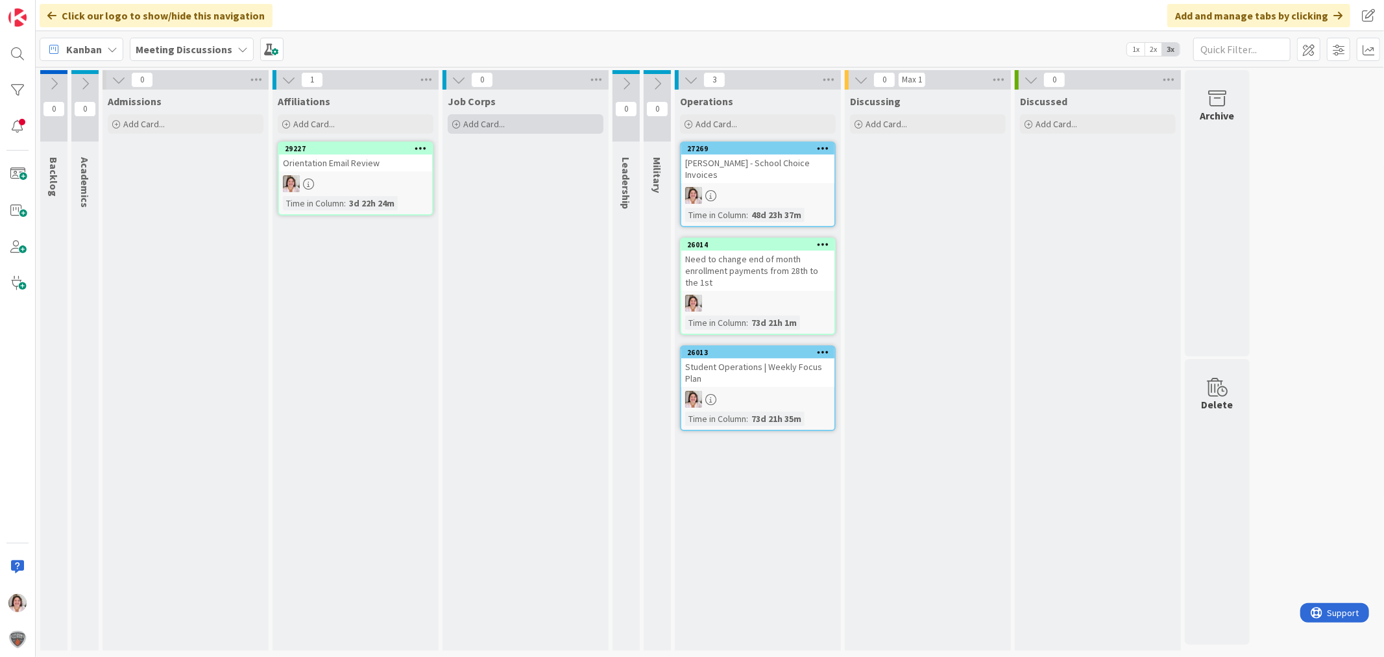
click at [511, 126] on div "Add Card..." at bounding box center [526, 123] width 156 height 19
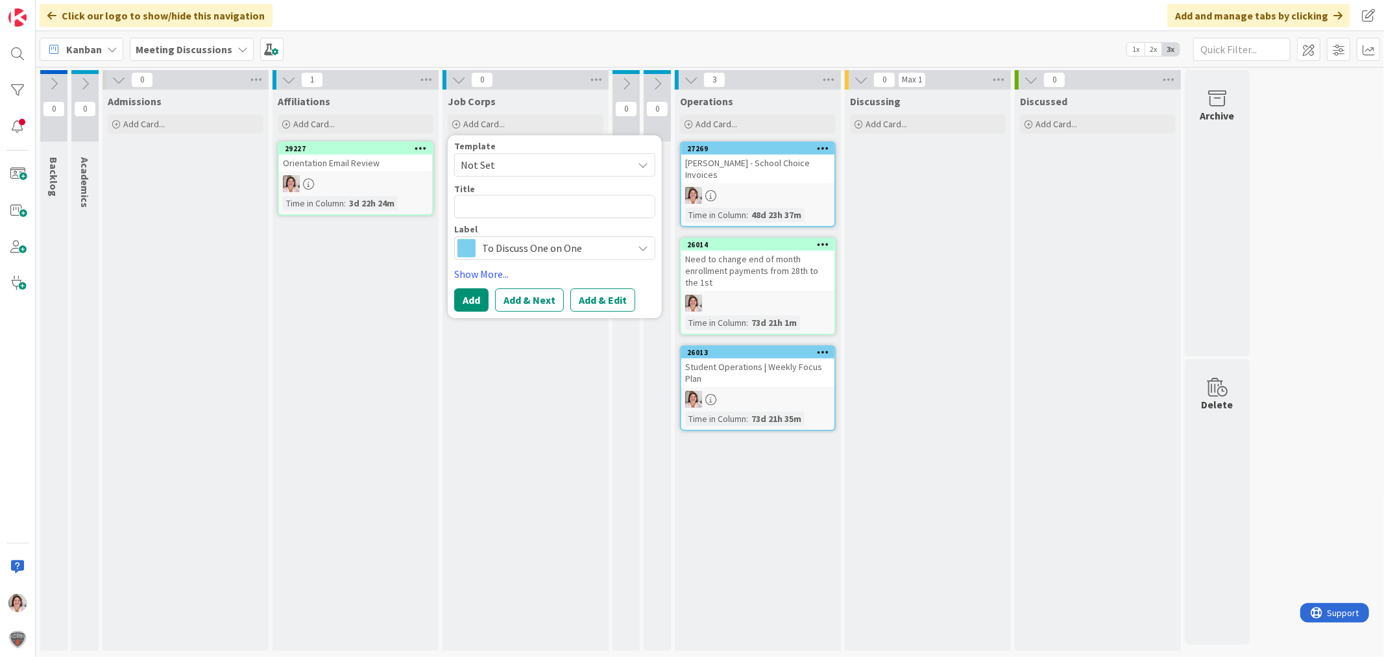
type textarea "x"
type textarea "7"
type textarea "x"
type textarea "75"
type textarea "x"
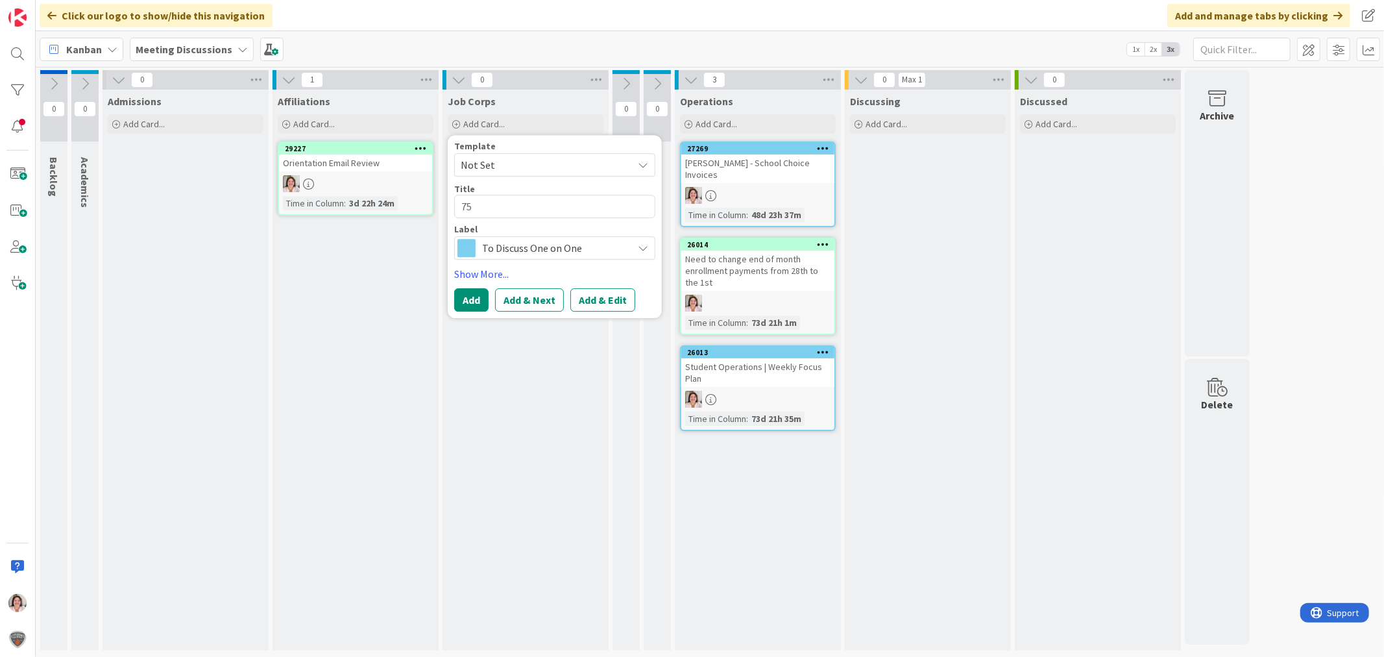
type textarea "75"
type textarea "x"
type textarea "75 %"
type textarea "x"
type textarea "75 %"
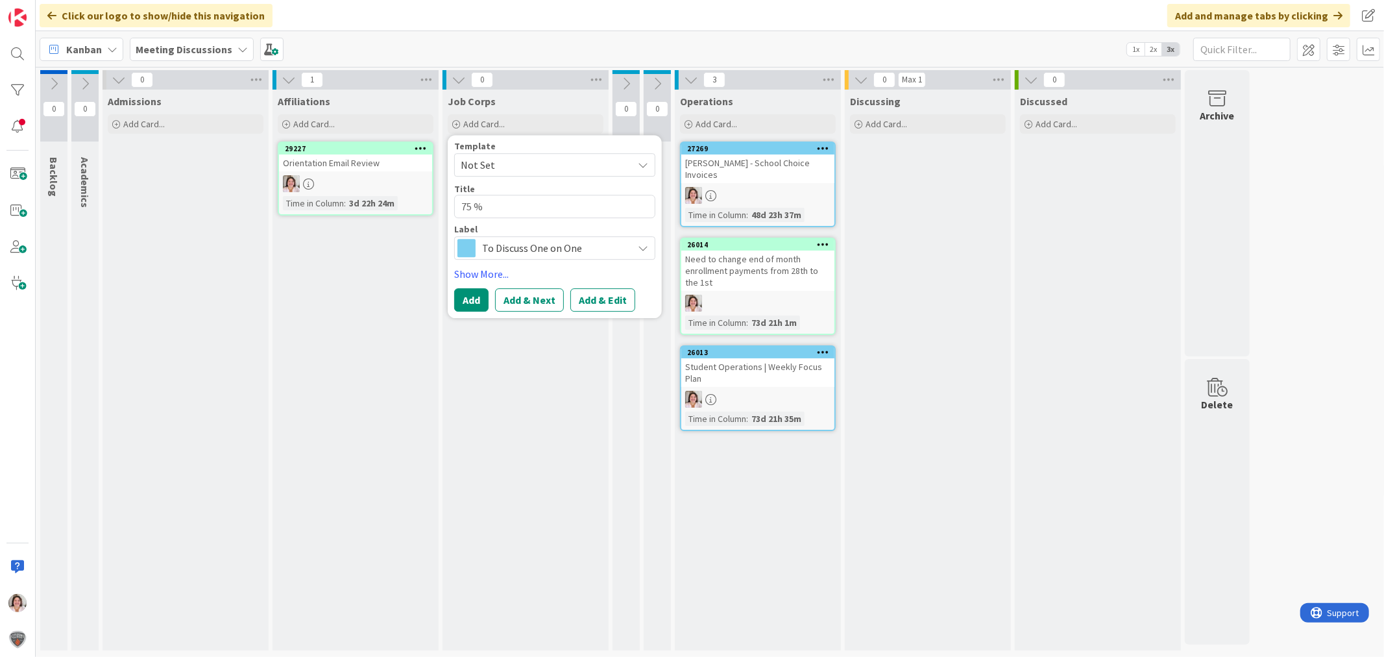
type textarea "x"
type textarea "75 %"
type textarea "x"
type textarea "75"
type textarea "x"
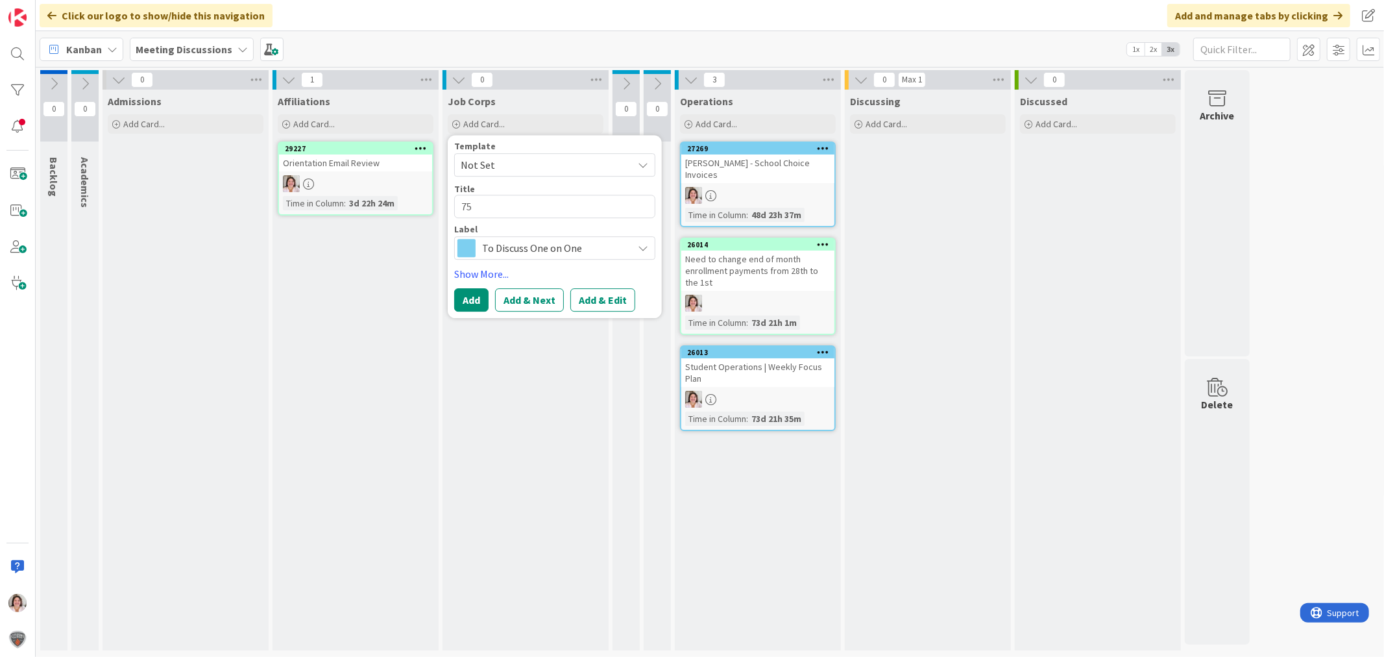
type textarea "75"
type textarea "x"
type textarea "75%"
type textarea "x"
type textarea "75%"
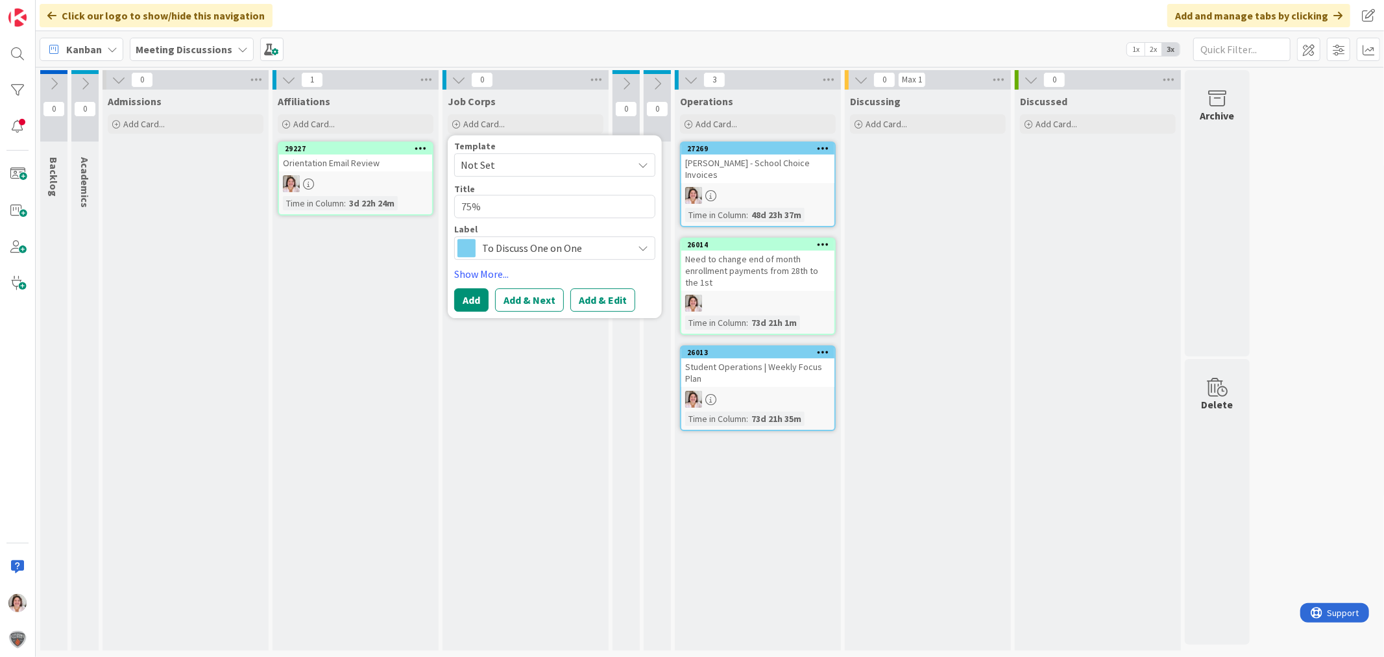
type textarea "x"
type textarea "75% E"
type textarea "x"
type textarea "75% Ex"
type textarea "x"
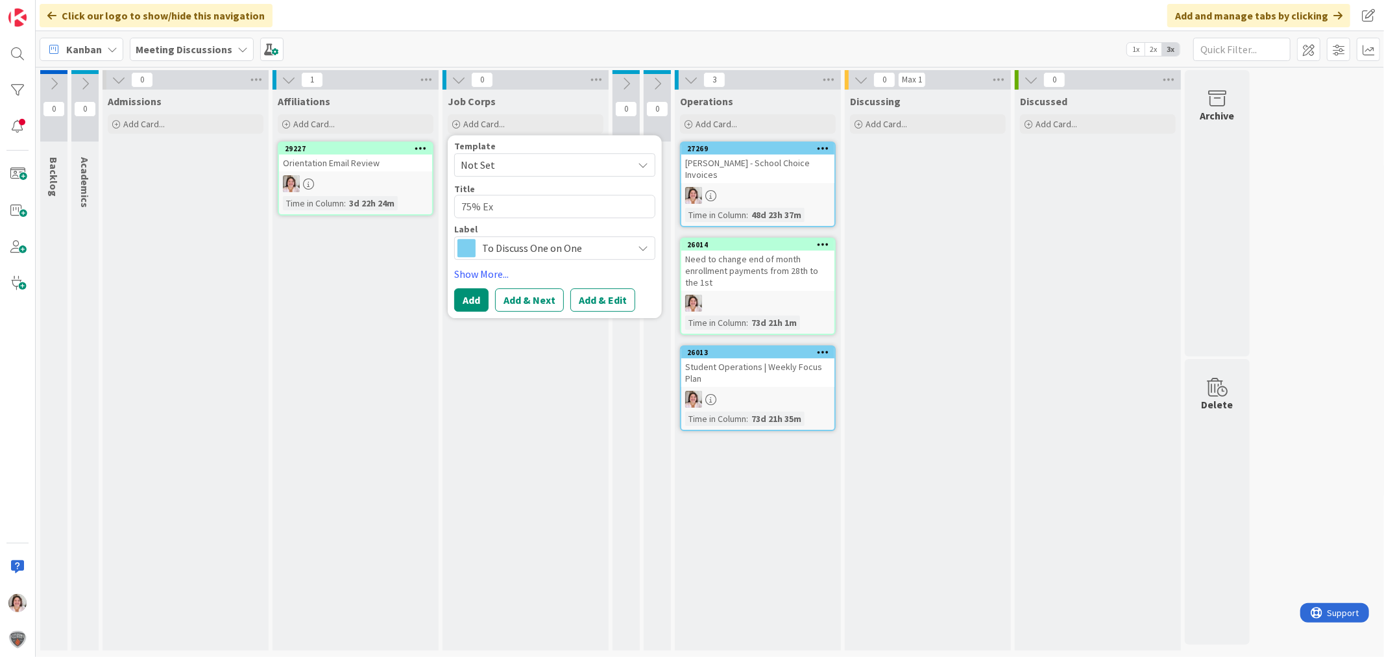
type textarea "75% Exc"
type textarea "x"
type textarea "75% Exce"
type textarea "x"
type textarea "75% Excep"
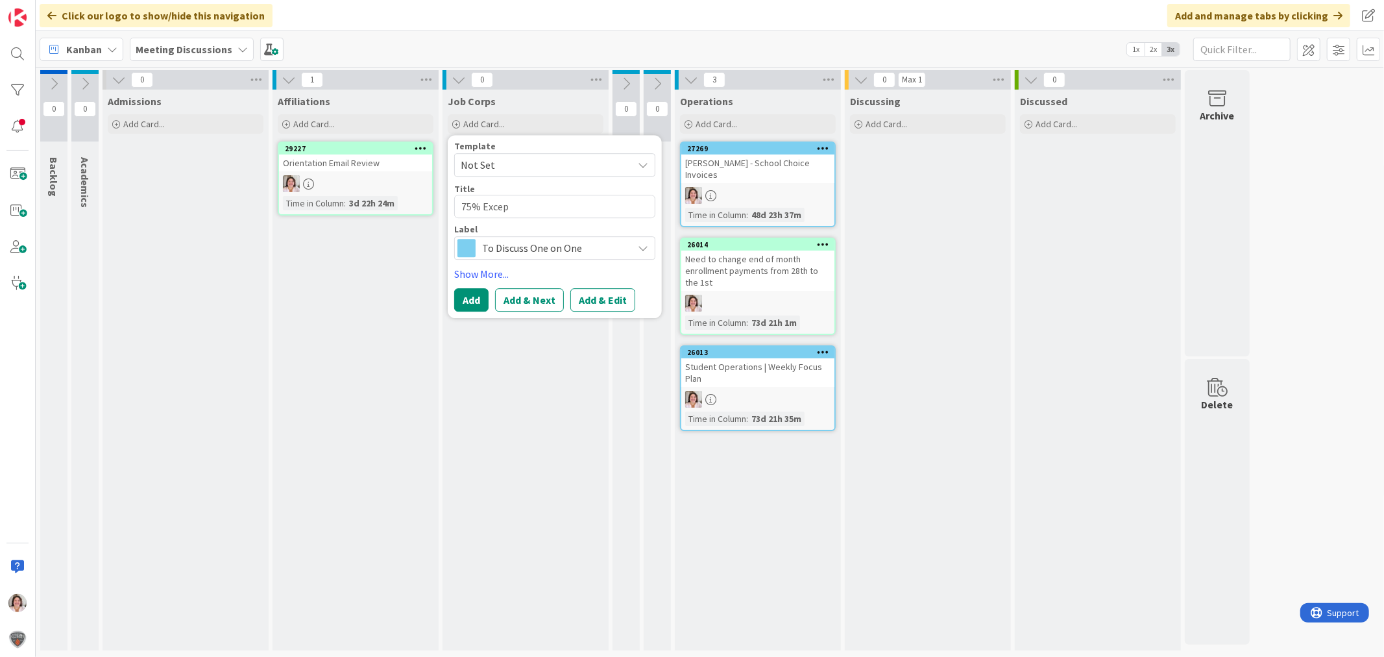
type textarea "x"
type textarea "75% Except"
type textarea "x"
type textarea "75% Excepti"
type textarea "x"
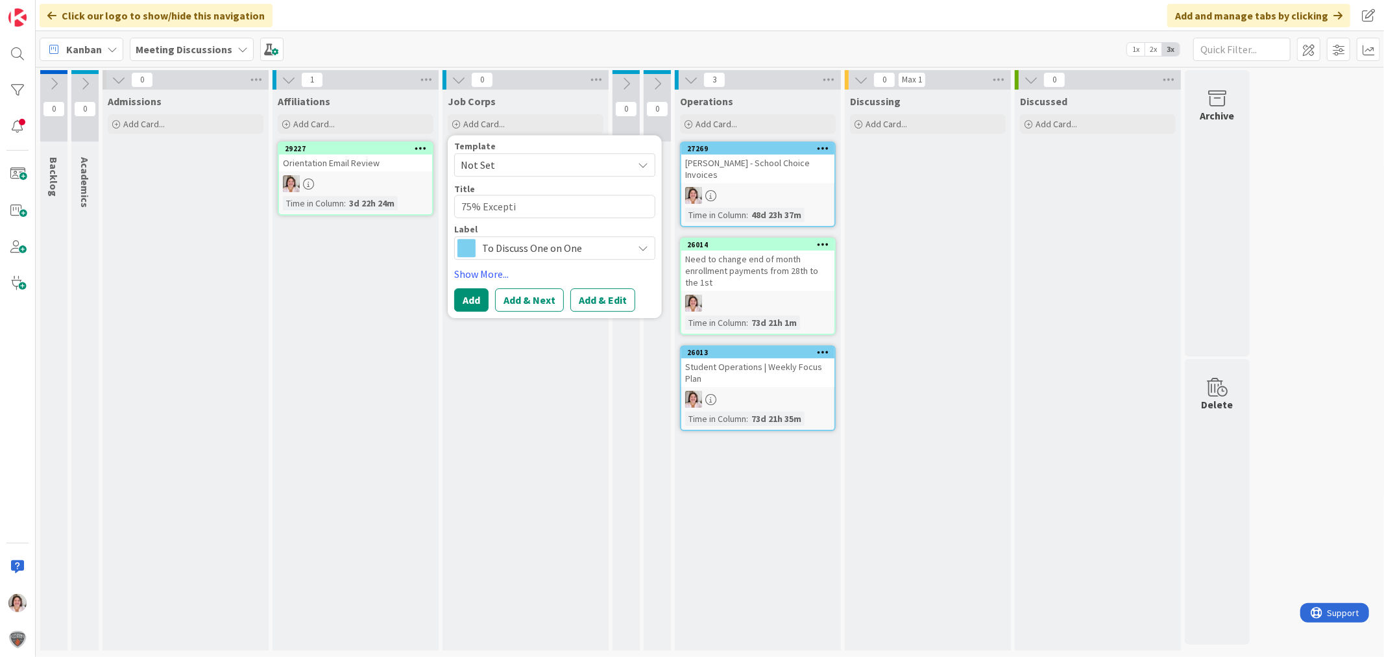
type textarea "75% Exceptio"
type textarea "x"
type textarea "75% Exception"
type textarea "x"
type textarea "75% Exceptions"
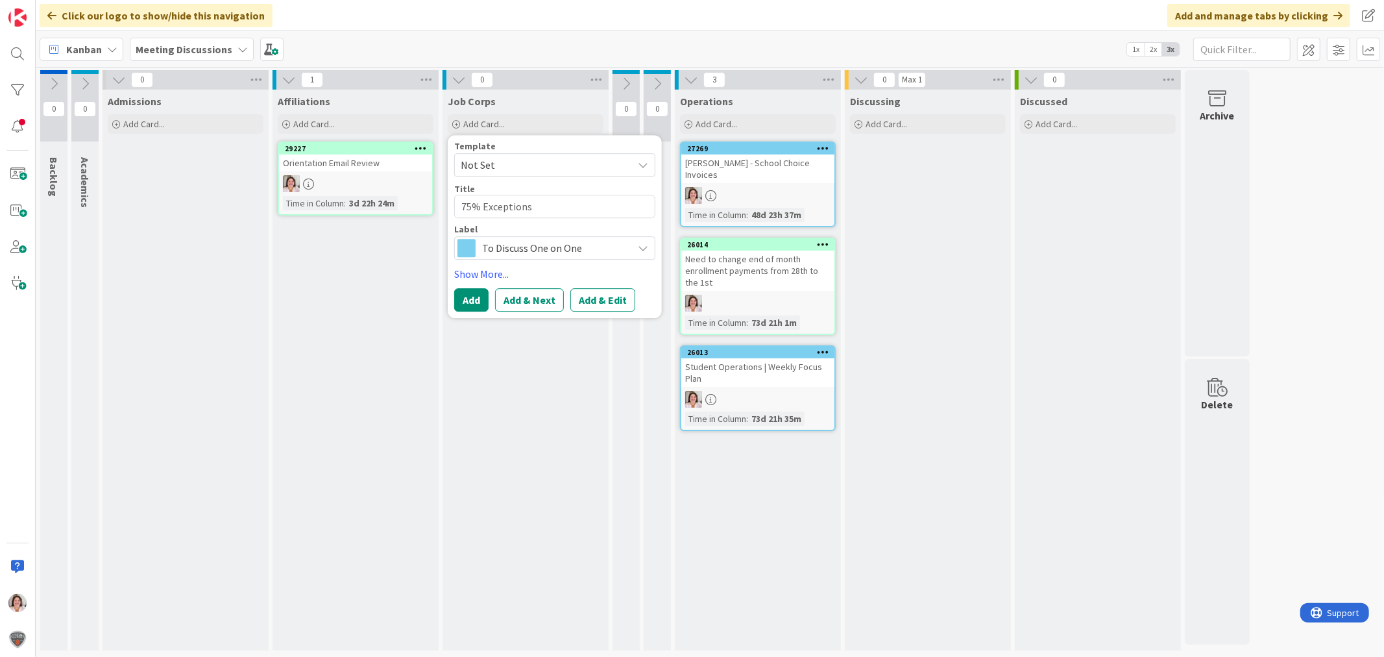
type textarea "x"
type textarea "75% Exceptions"
type textarea "x"
type textarea "75% Exceptions S"
type textarea "x"
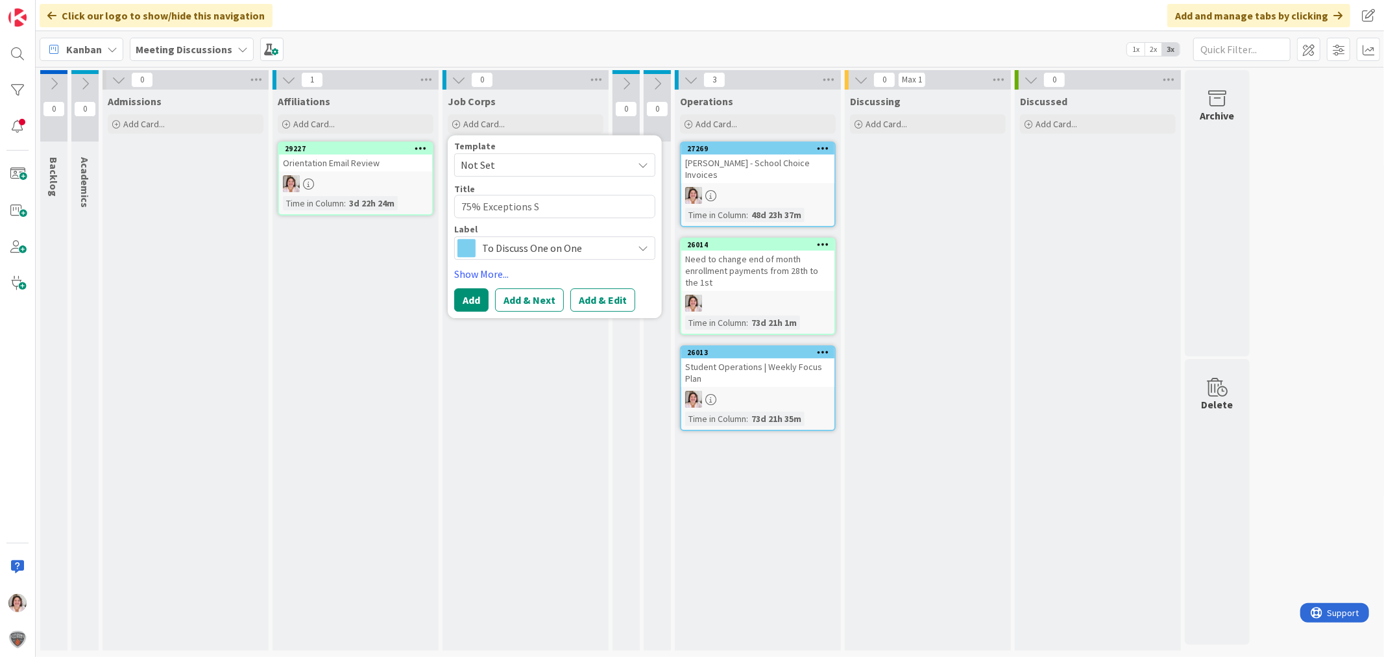
type textarea "75% Exceptions Su"
type textarea "x"
type textarea "75% Exceptions Sug"
type textarea "x"
type textarea "75% Exceptions Sugg"
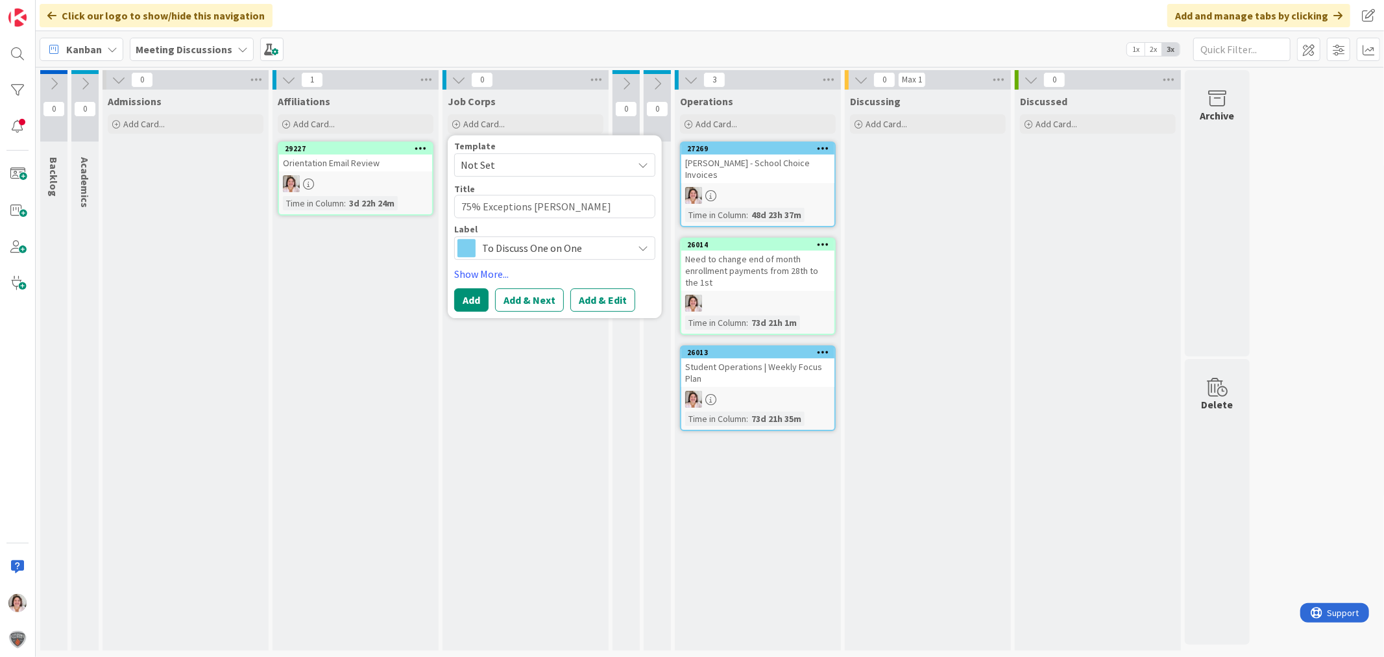
type textarea "x"
type textarea "75% Exceptions Sugge"
type textarea "x"
type textarea "75% Exceptions Sugges"
type textarea "x"
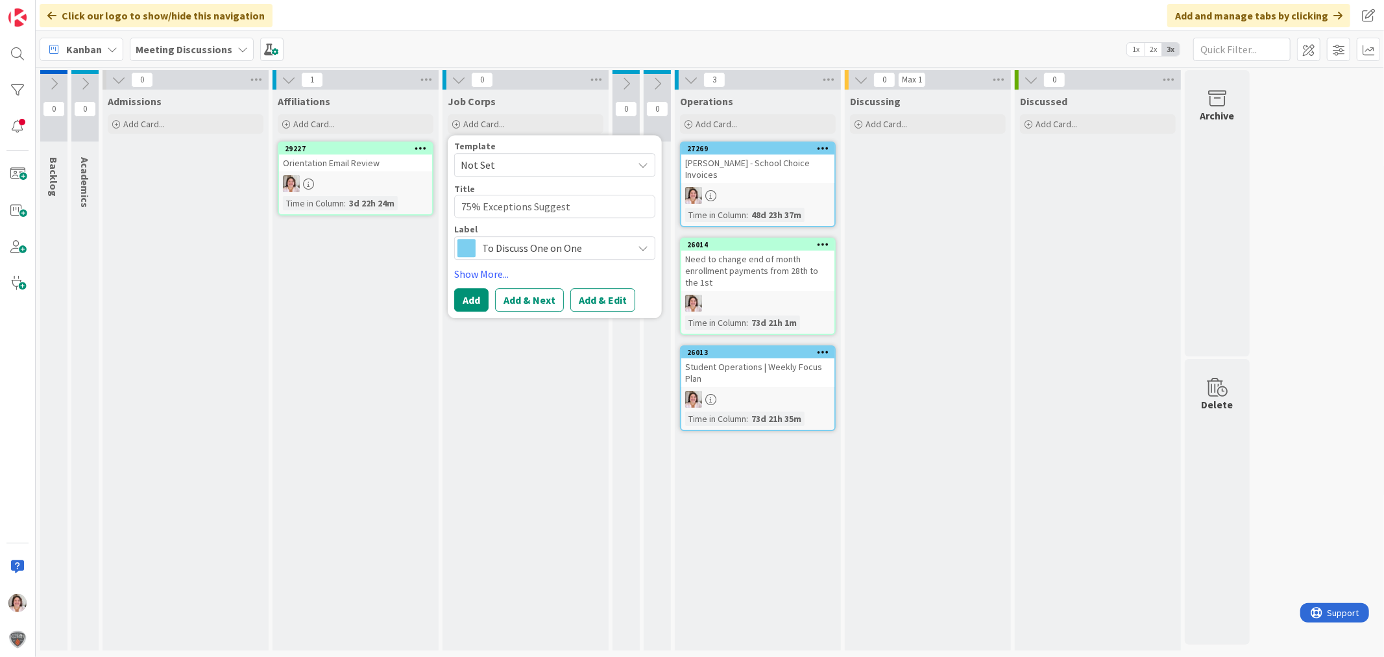
type textarea "75% Exceptions Suggesti"
type textarea "x"
type textarea "75% Exceptions Suggestio"
type textarea "x"
type textarea "75% Exceptions Suggestion"
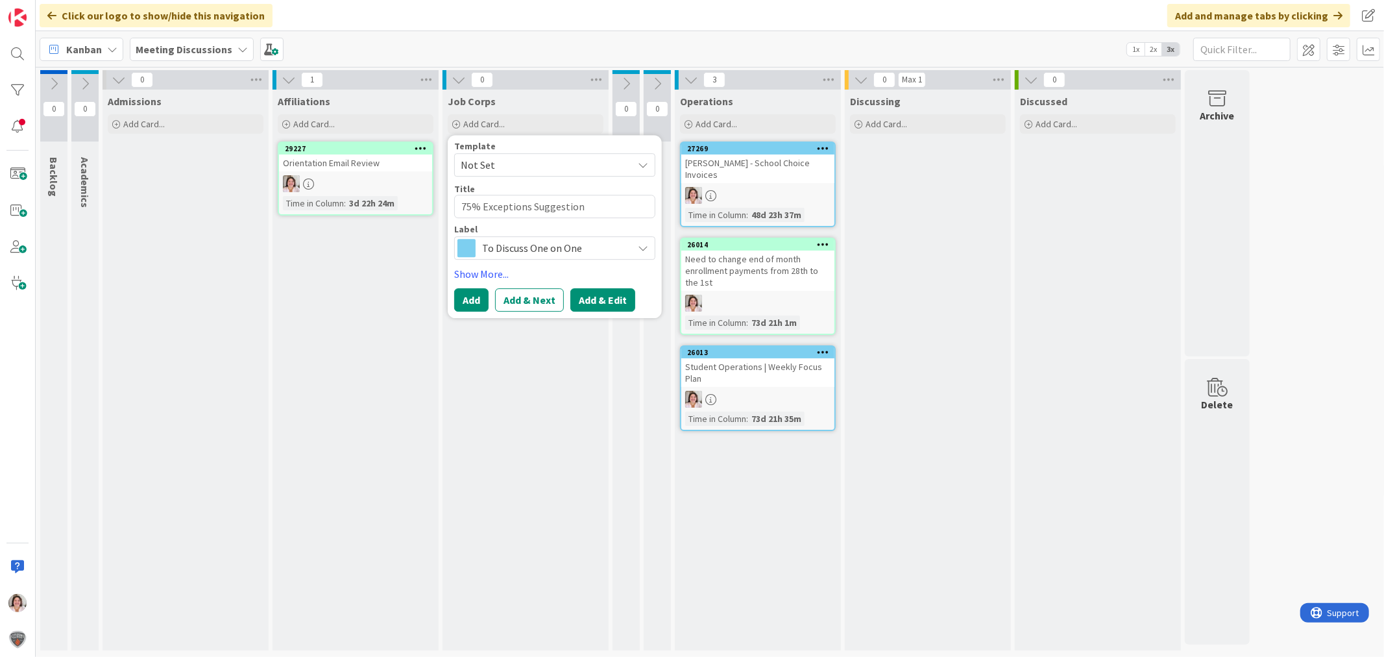
click at [603, 305] on button "Add & Edit" at bounding box center [602, 299] width 65 height 23
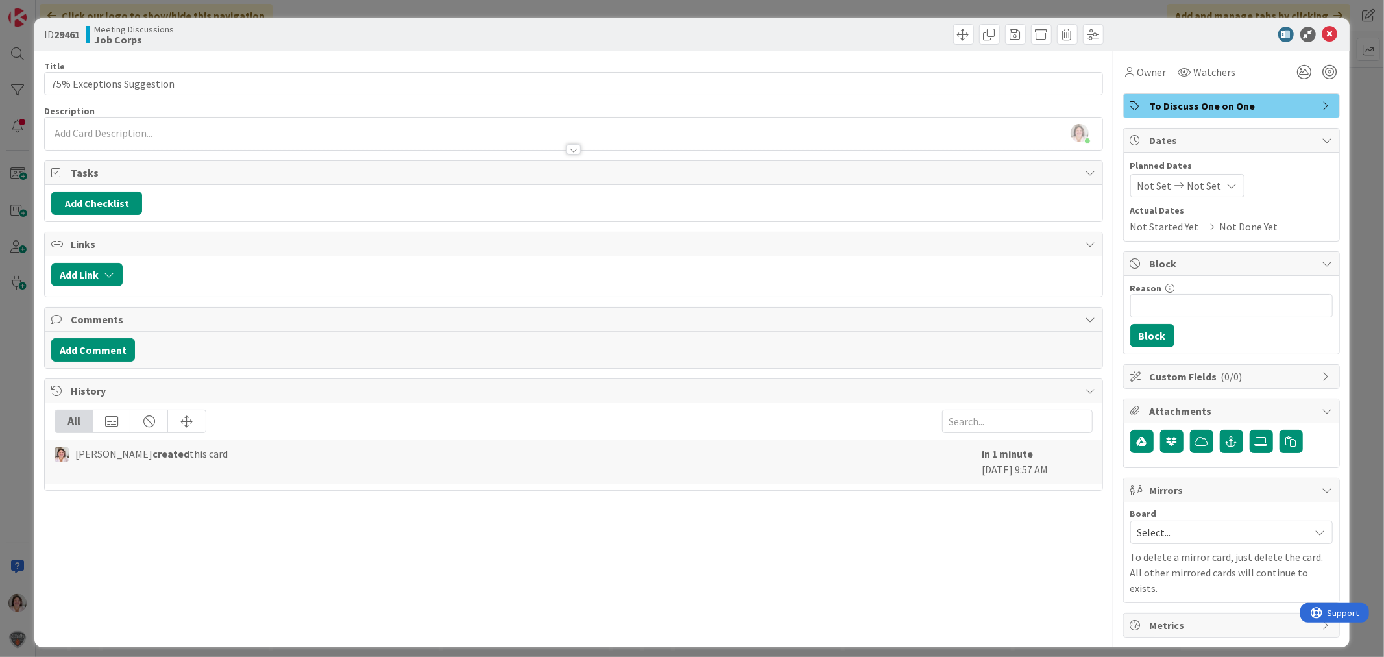
click at [180, 135] on div "Emilie Wojtowicz just joined" at bounding box center [573, 133] width 1057 height 32
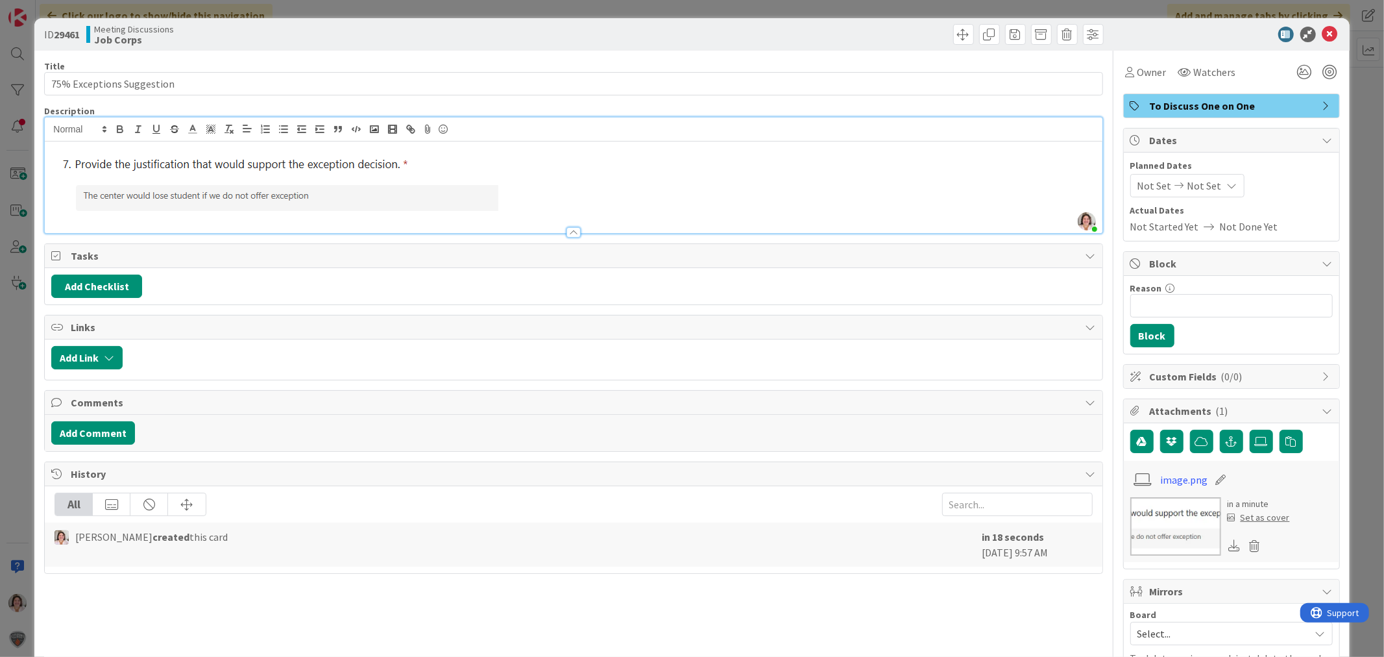
click at [193, 179] on img at bounding box center [274, 182] width 447 height 76
click at [60, 178] on img at bounding box center [274, 182] width 447 height 76
click at [50, 183] on div at bounding box center [573, 186] width 1057 height 91
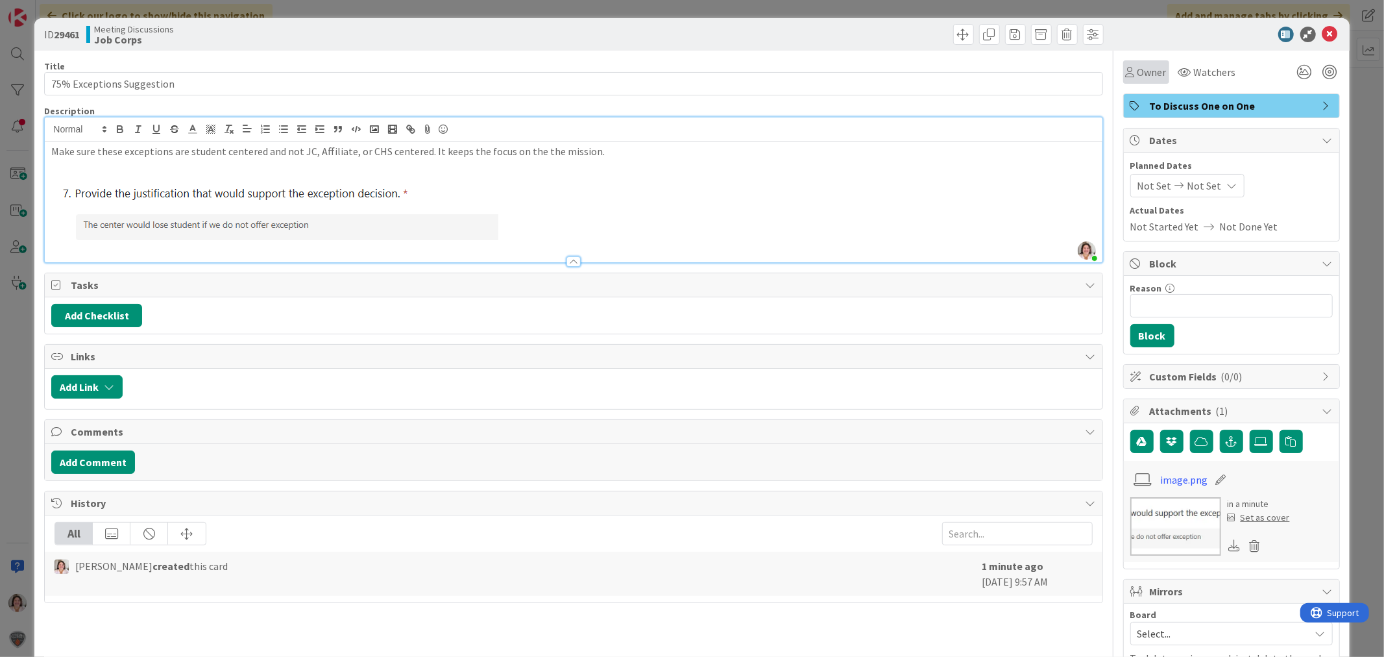
click at [1147, 69] on span "Owner" at bounding box center [1151, 72] width 29 height 16
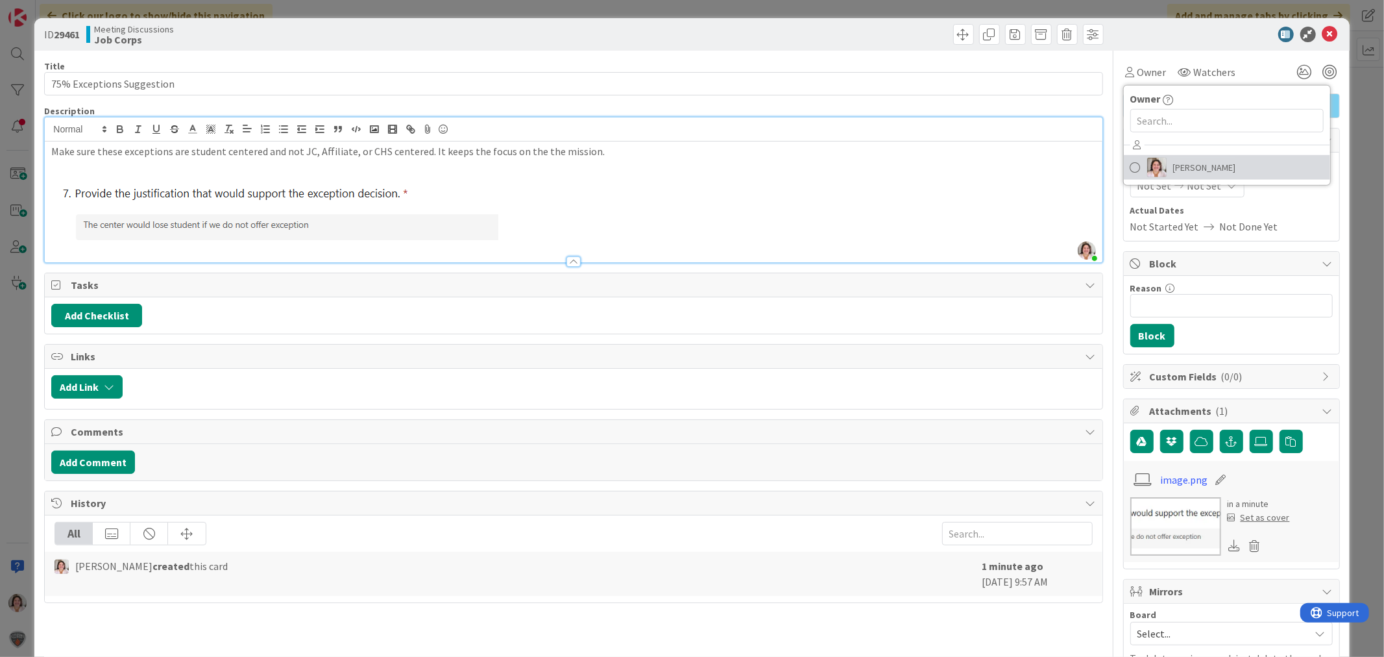
drag, startPoint x: 1173, startPoint y: 169, endPoint x: 1177, endPoint y: 164, distance: 6.9
click at [1173, 169] on span "[PERSON_NAME]" at bounding box center [1204, 167] width 63 height 19
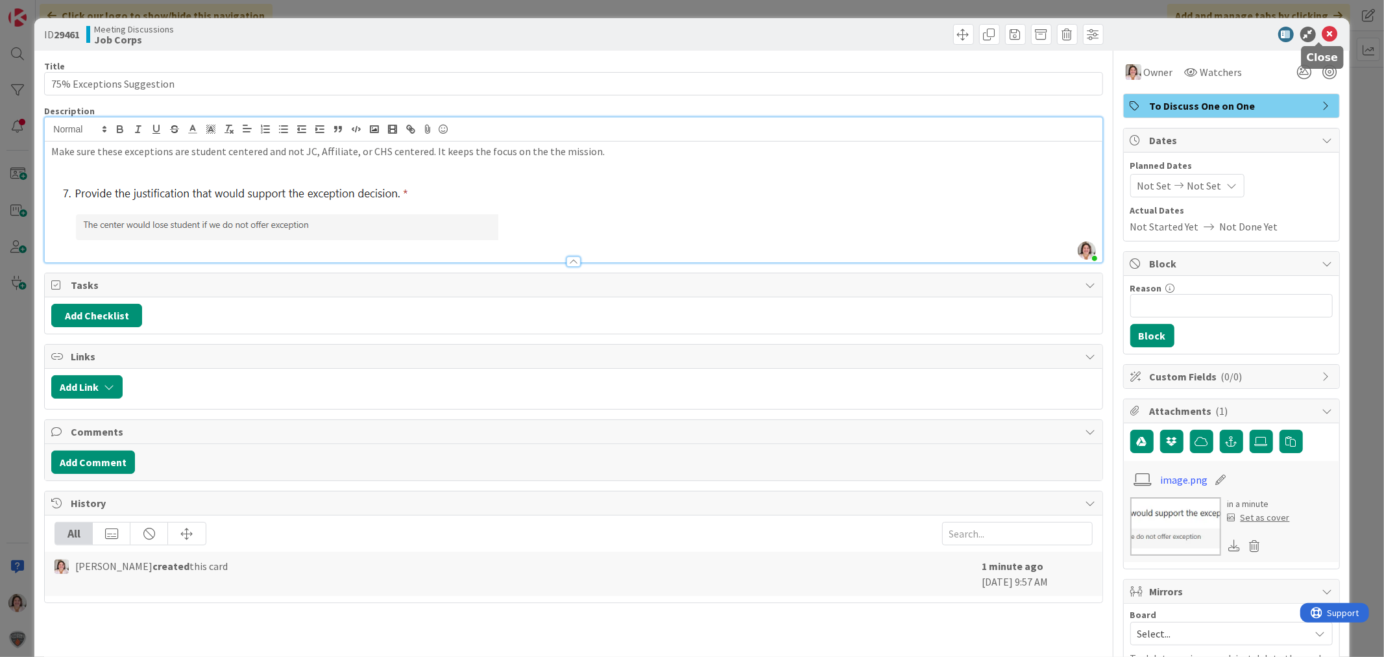
click at [1322, 34] on icon at bounding box center [1330, 35] width 16 height 16
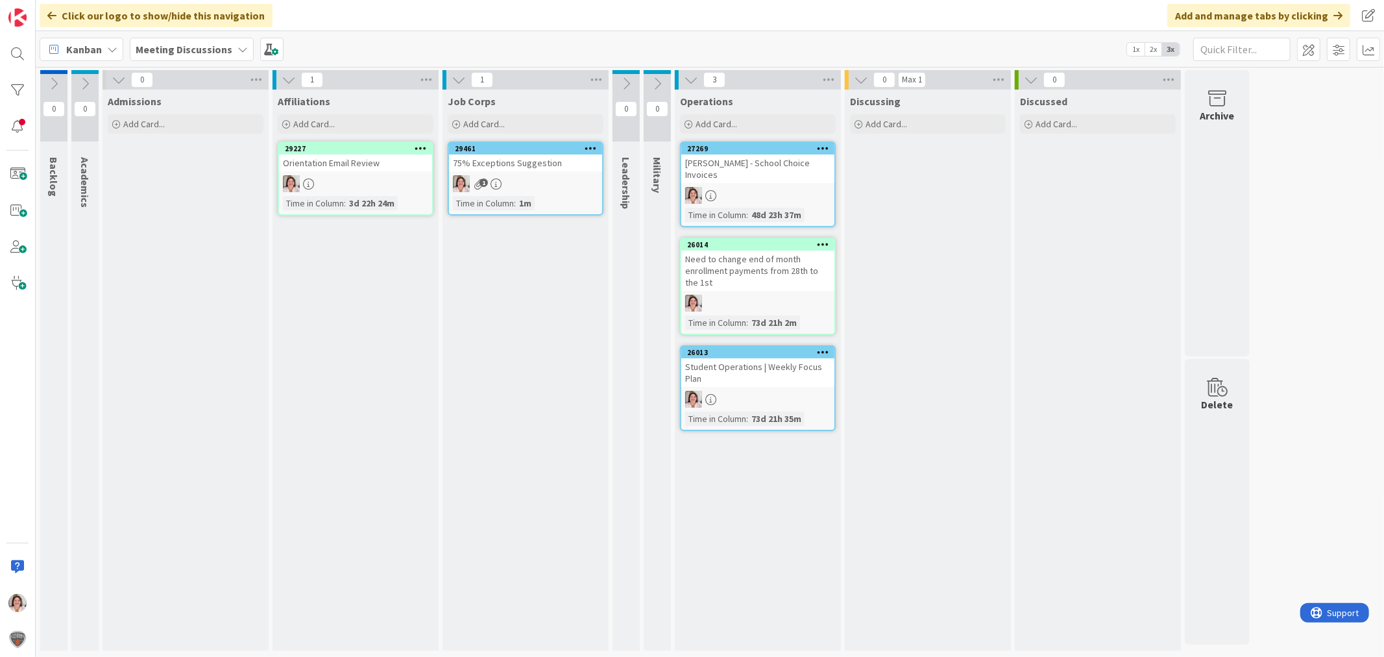
click at [191, 49] on b "Meeting Discussions" at bounding box center [184, 49] width 97 height 13
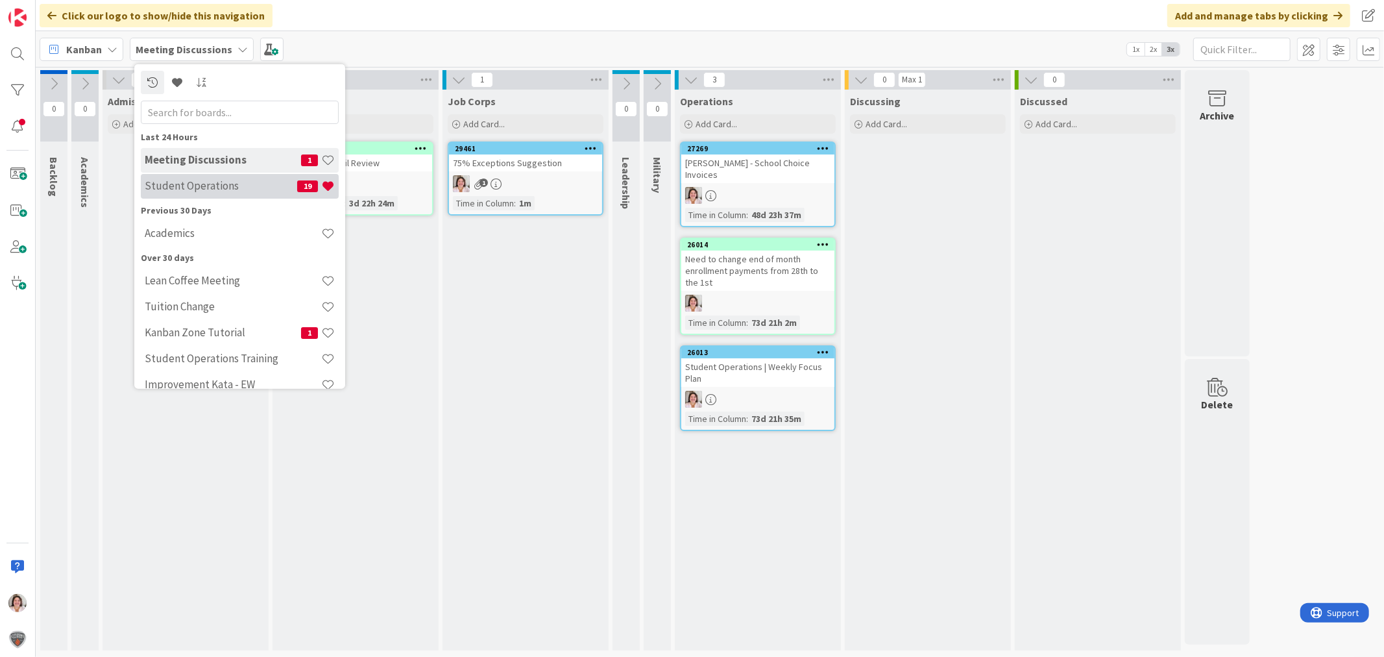
click at [234, 182] on h4 "Student Operations" at bounding box center [221, 185] width 152 height 13
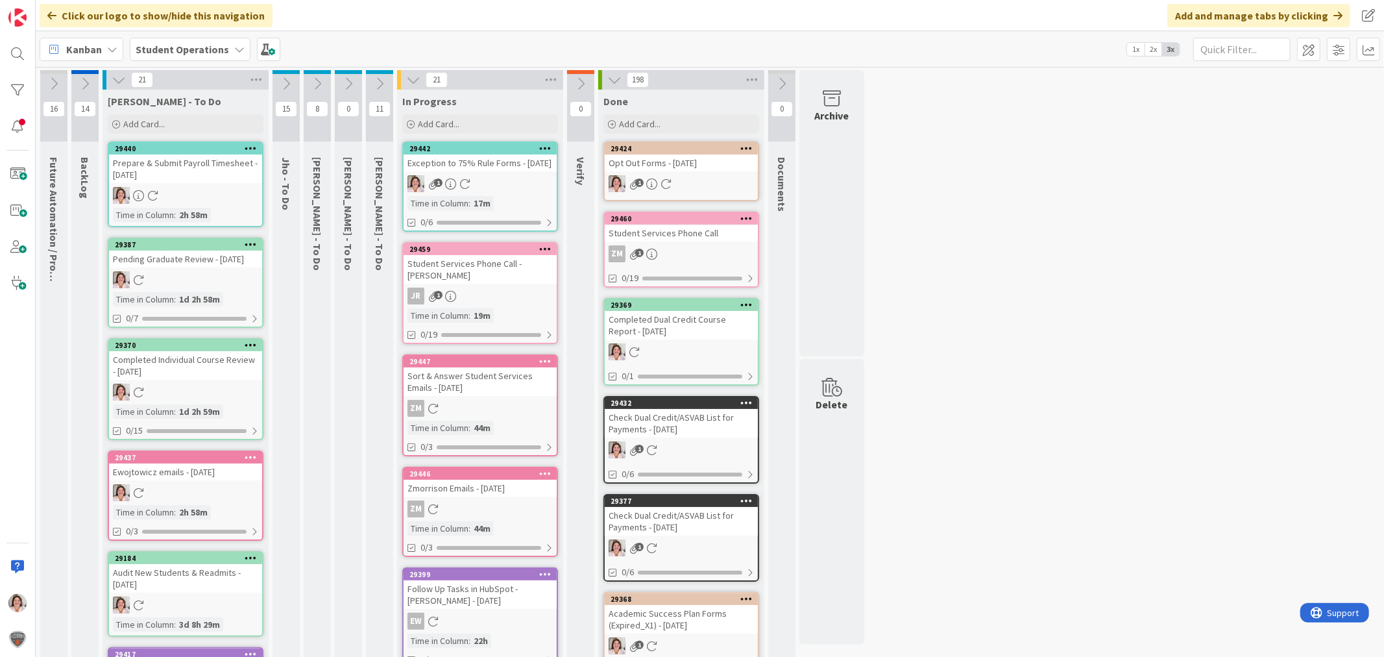
click at [500, 186] on div "1" at bounding box center [480, 183] width 153 height 17
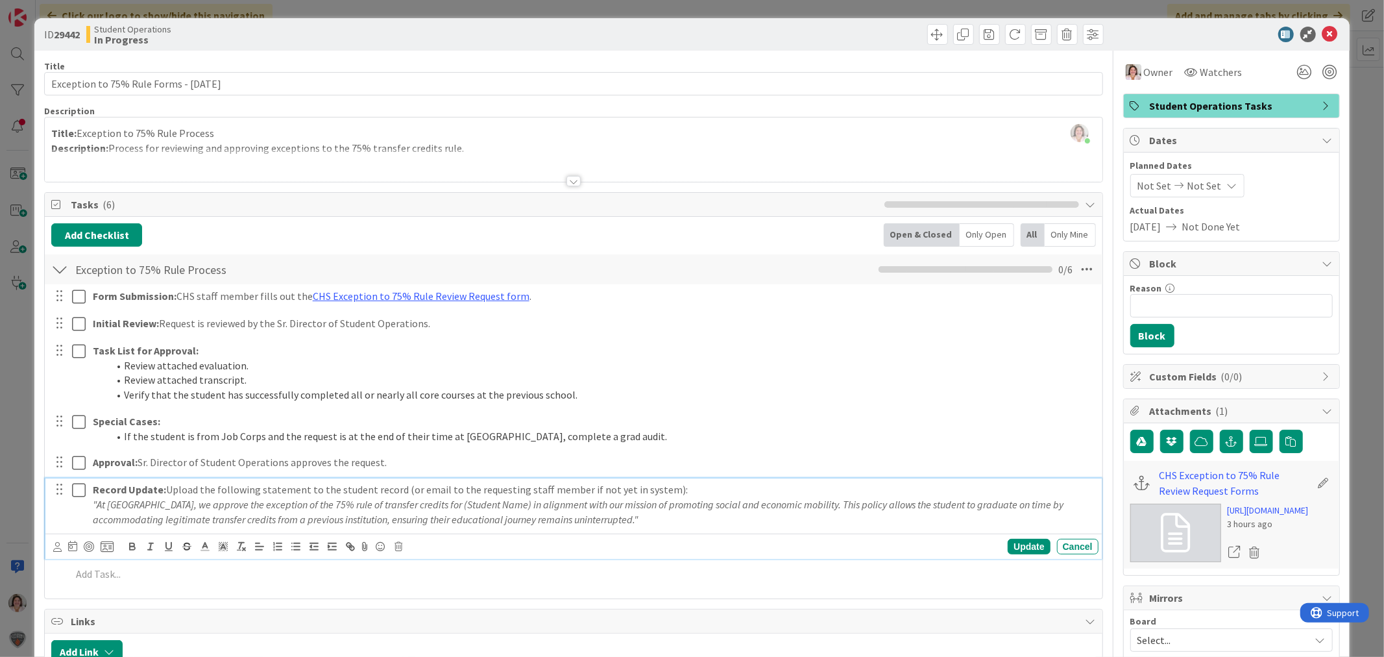
drag, startPoint x: 642, startPoint y: 521, endPoint x: 86, endPoint y: 509, distance: 556.2
click at [88, 509] on div "Record Update: Upload the following statement to the student record (or email t…" at bounding box center [593, 504] width 1011 height 52
copy em ""At Citizens High School, we approve the exception of the 75% rule of transfer …"
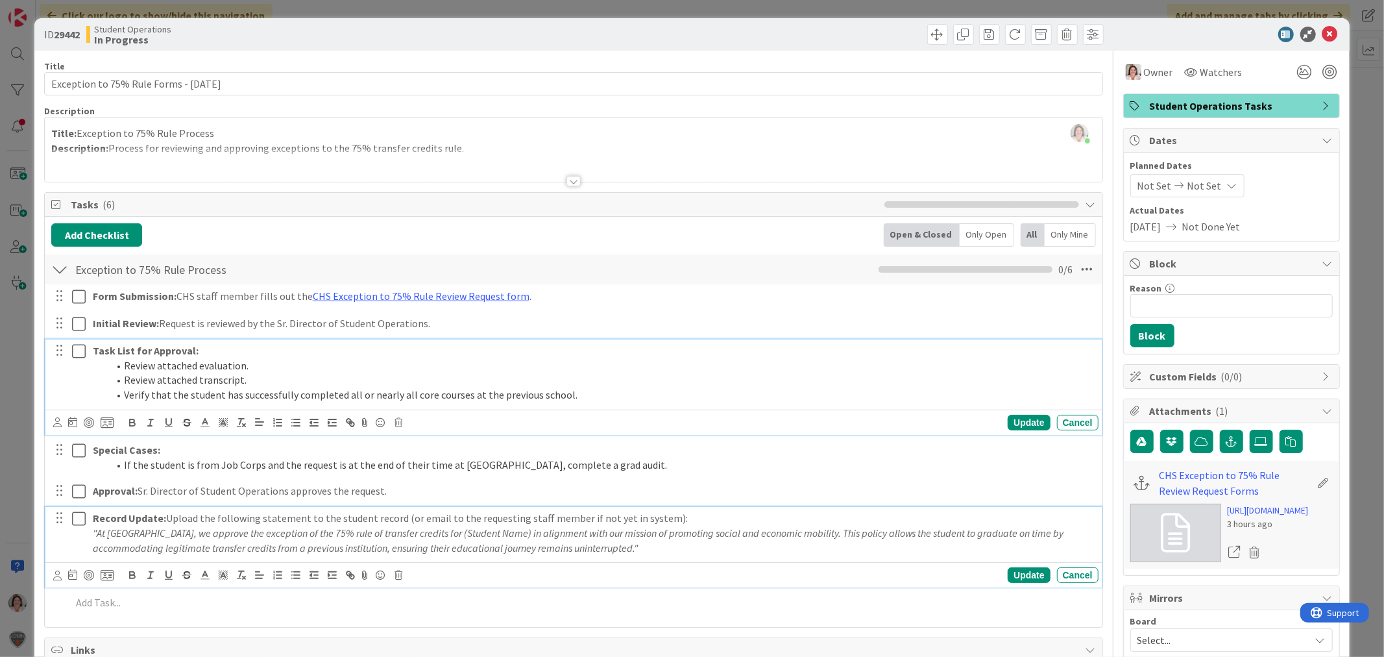
click at [617, 382] on li "Review attached transcript." at bounding box center [600, 379] width 985 height 15
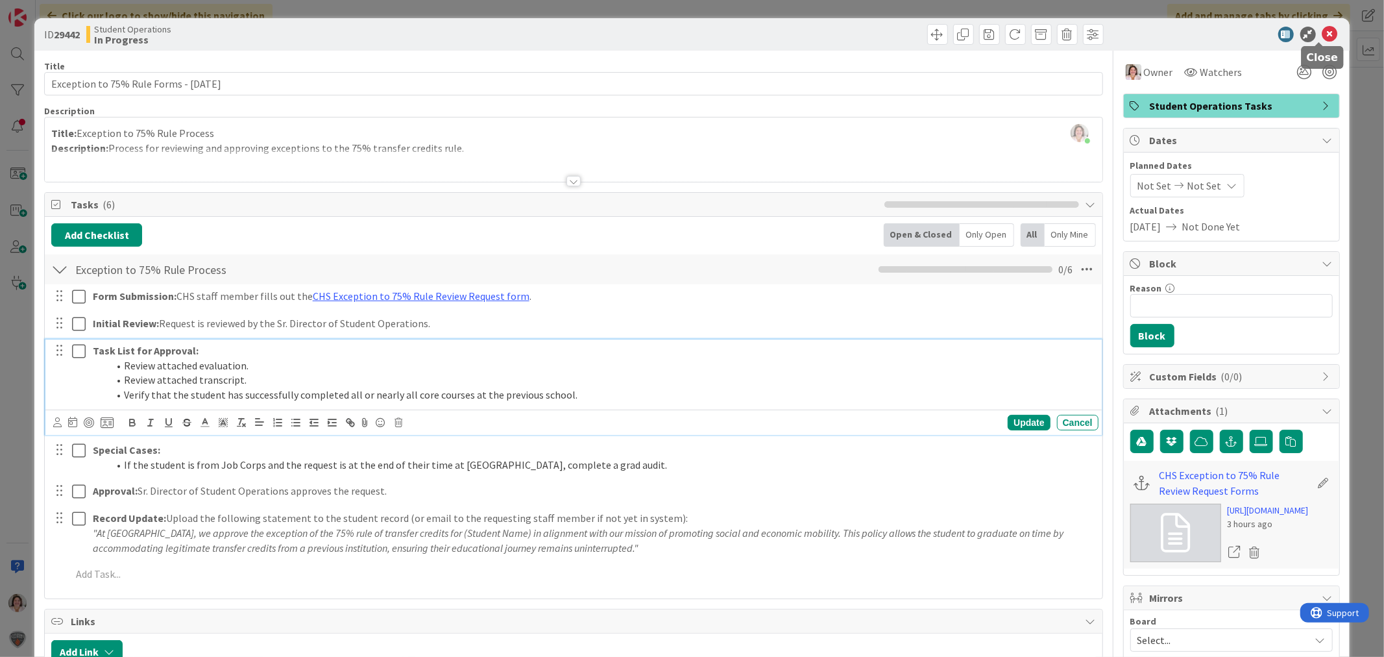
drag, startPoint x: 1320, startPoint y: 27, endPoint x: 1287, endPoint y: 47, distance: 39.1
click at [1322, 27] on icon at bounding box center [1330, 35] width 16 height 16
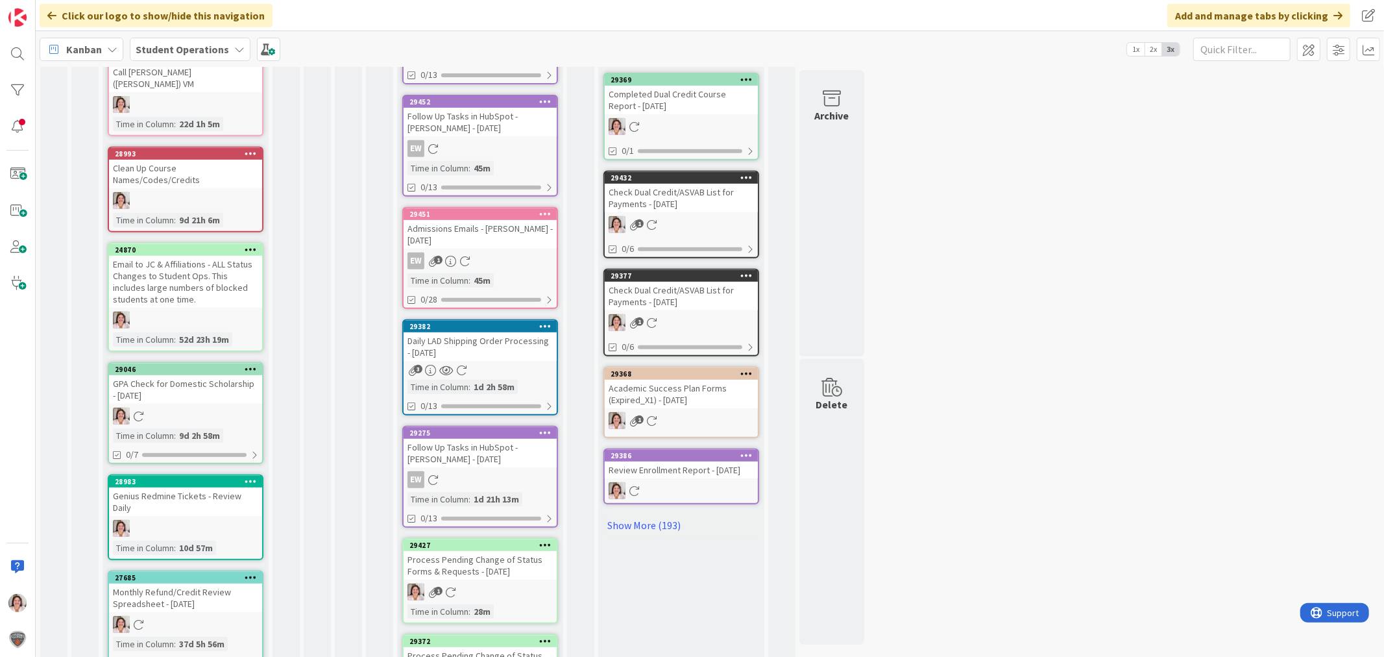
scroll to position [571, 0]
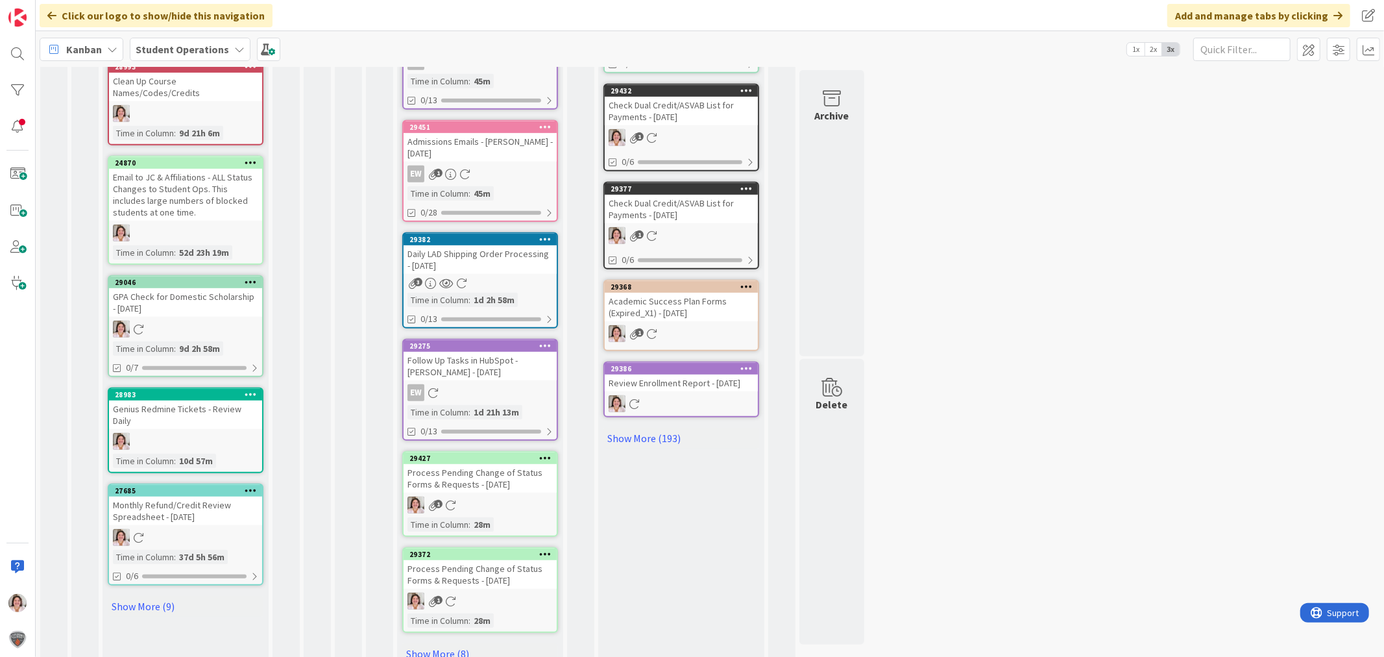
click at [475, 464] on div "Process Pending Change of Status Forms & Requests - [DATE]" at bounding box center [480, 478] width 153 height 29
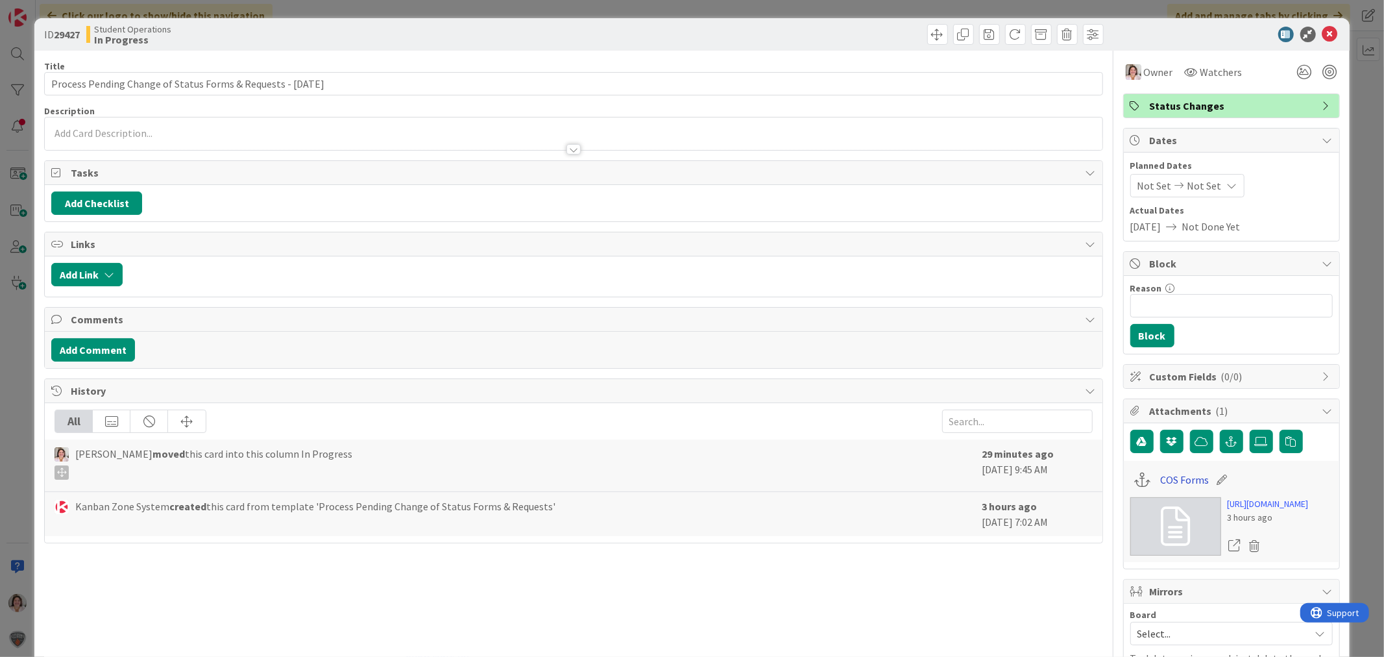
click at [1160, 482] on link "COS Forms" at bounding box center [1184, 480] width 49 height 16
click at [1322, 29] on icon at bounding box center [1330, 35] width 16 height 16
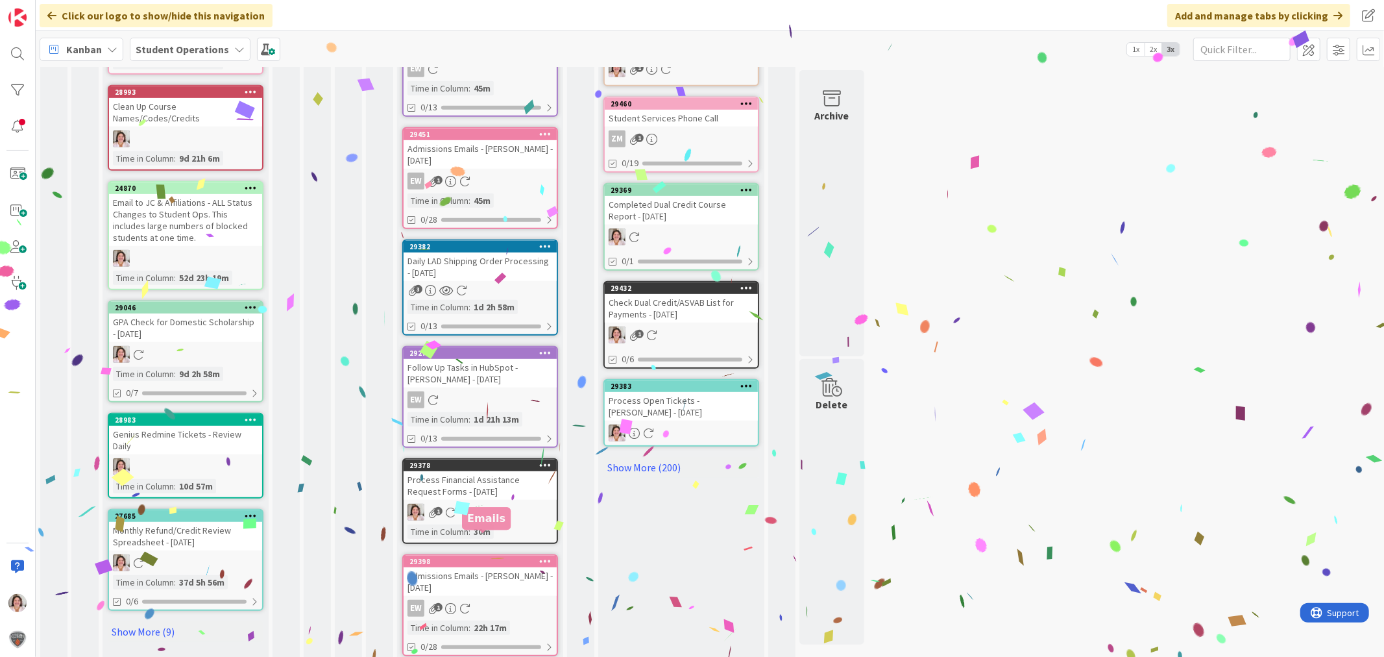
scroll to position [557, 0]
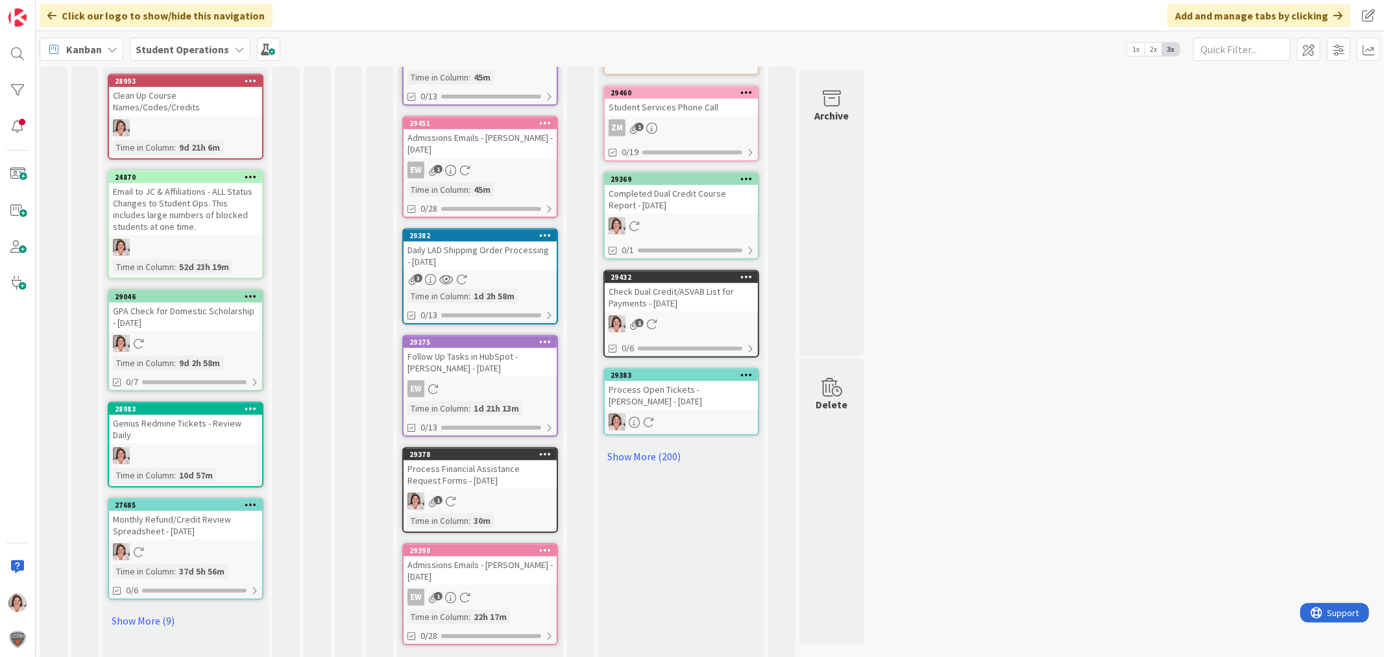
click at [439, 655] on link "Show More (2)" at bounding box center [480, 665] width 156 height 21
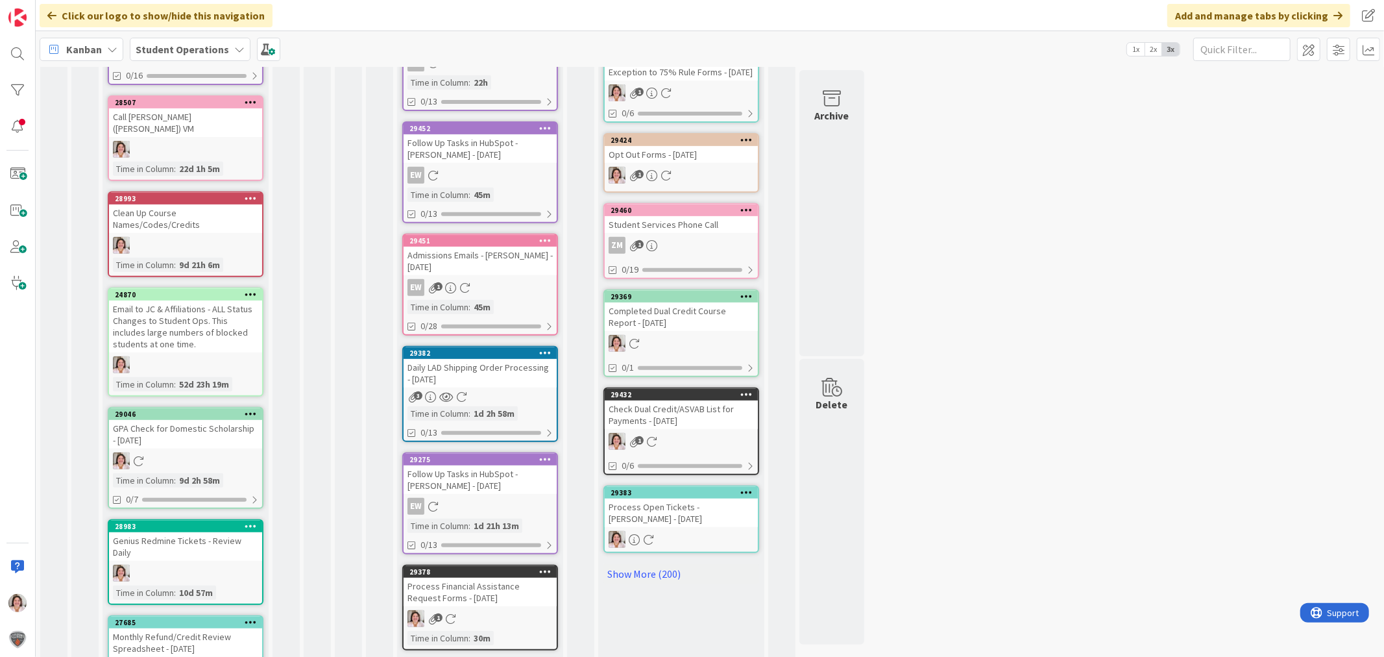
scroll to position [407, 0]
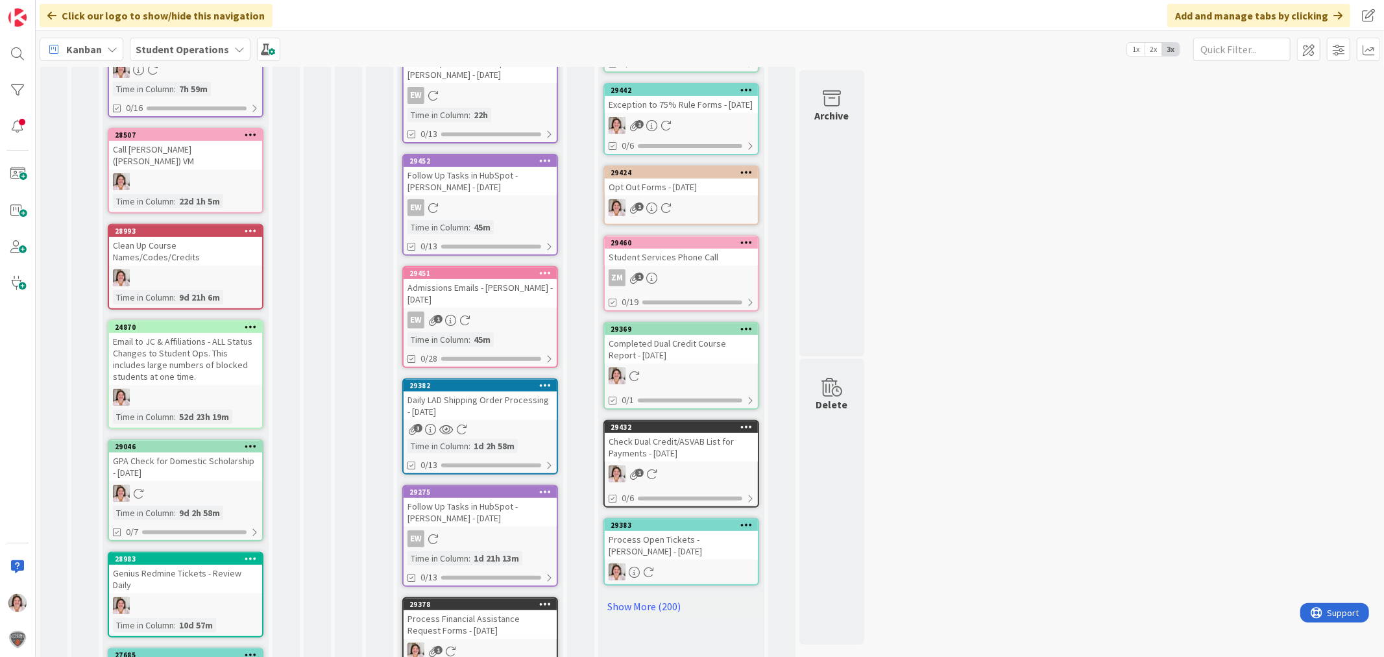
click at [491, 642] on div "1" at bounding box center [480, 650] width 153 height 17
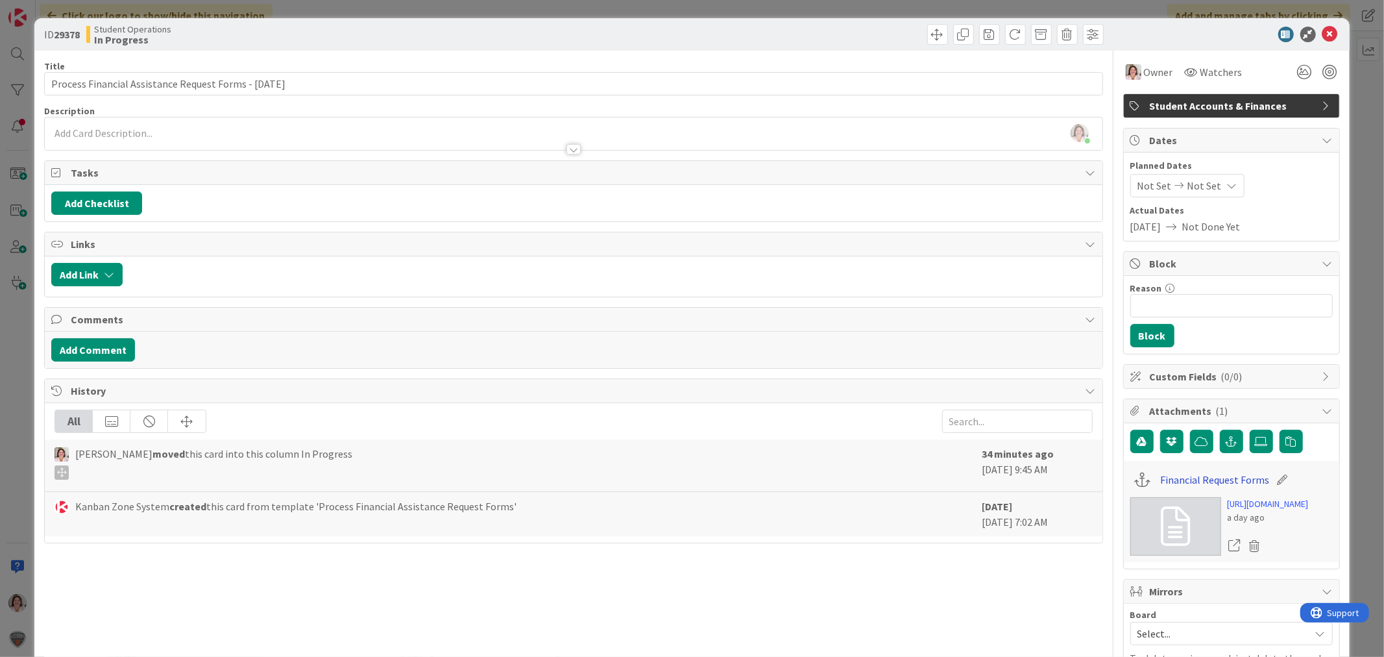
click at [1202, 487] on link "Financial Request Forms" at bounding box center [1214, 480] width 109 height 16
